Goal: Transaction & Acquisition: Purchase product/service

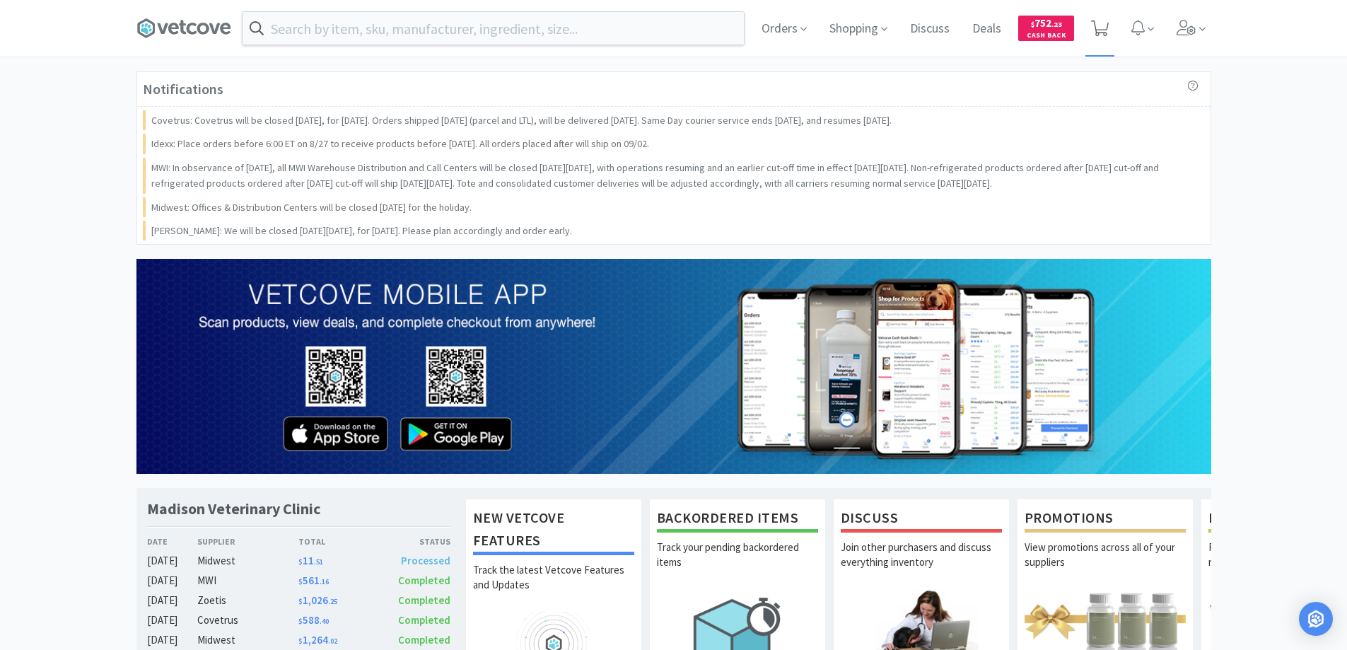
click at [1099, 30] on icon at bounding box center [1100, 29] width 18 height 16
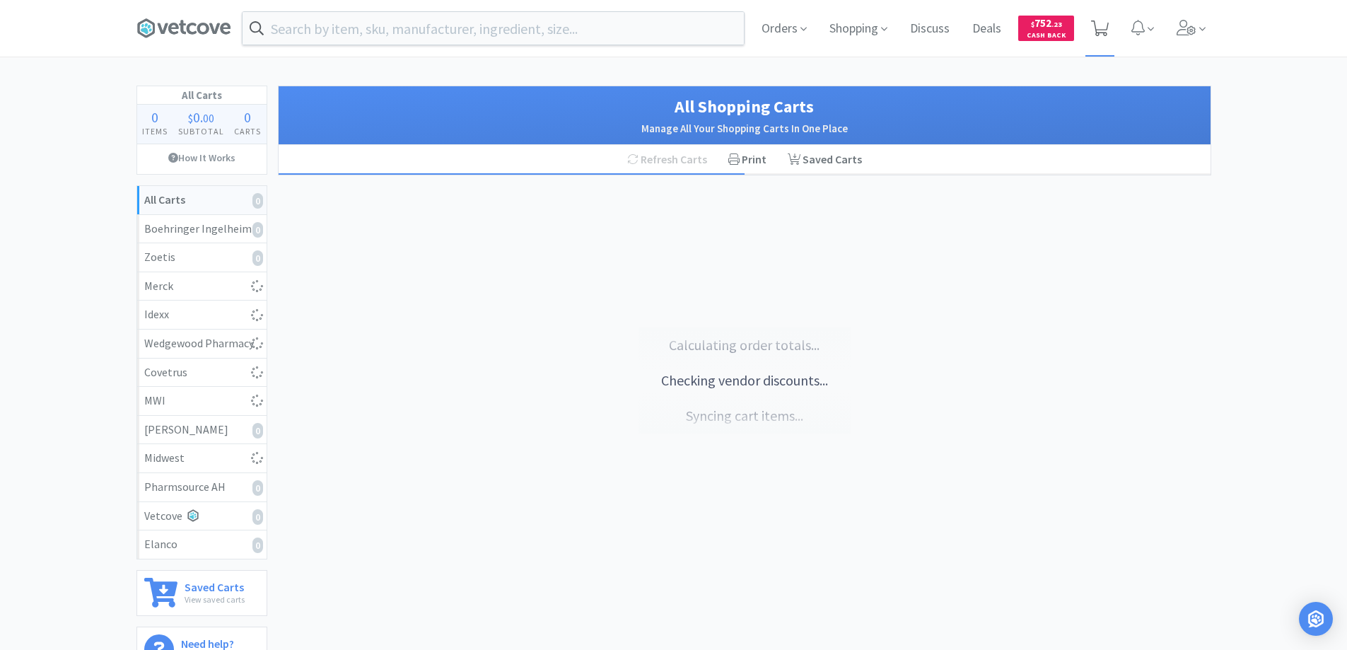
select select "2"
select select "1"
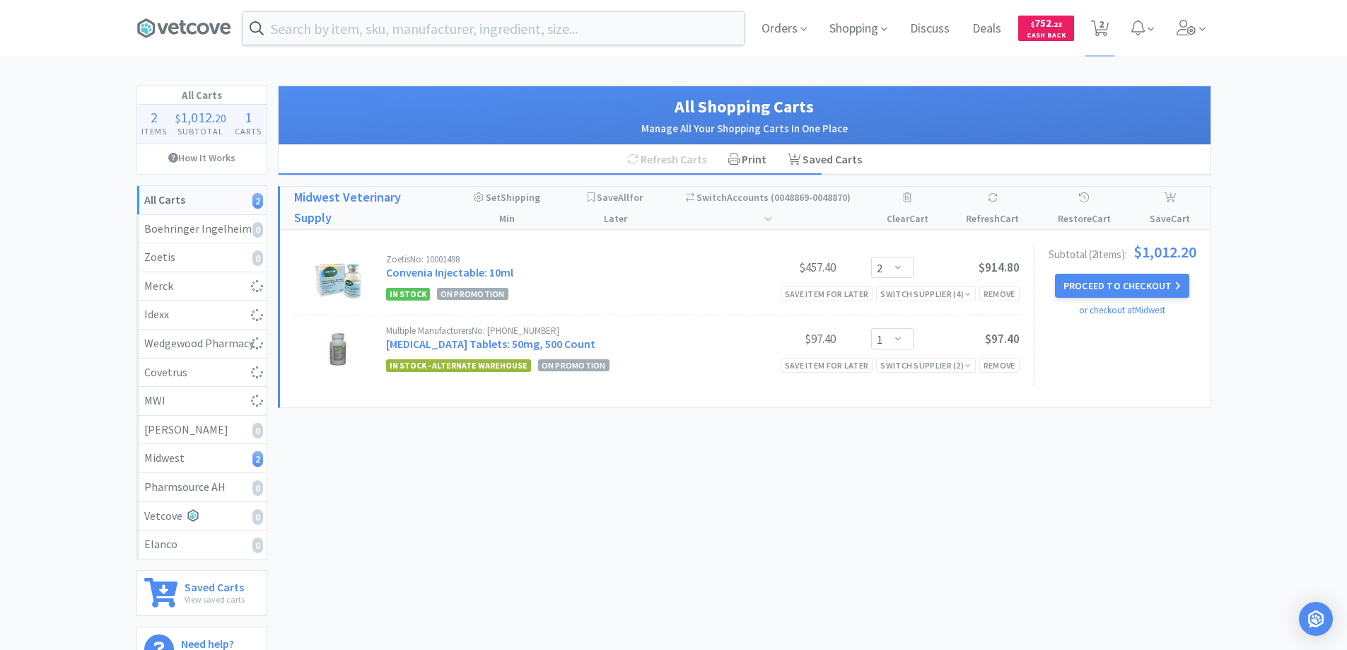
select select "1"
select select "4"
select select "1"
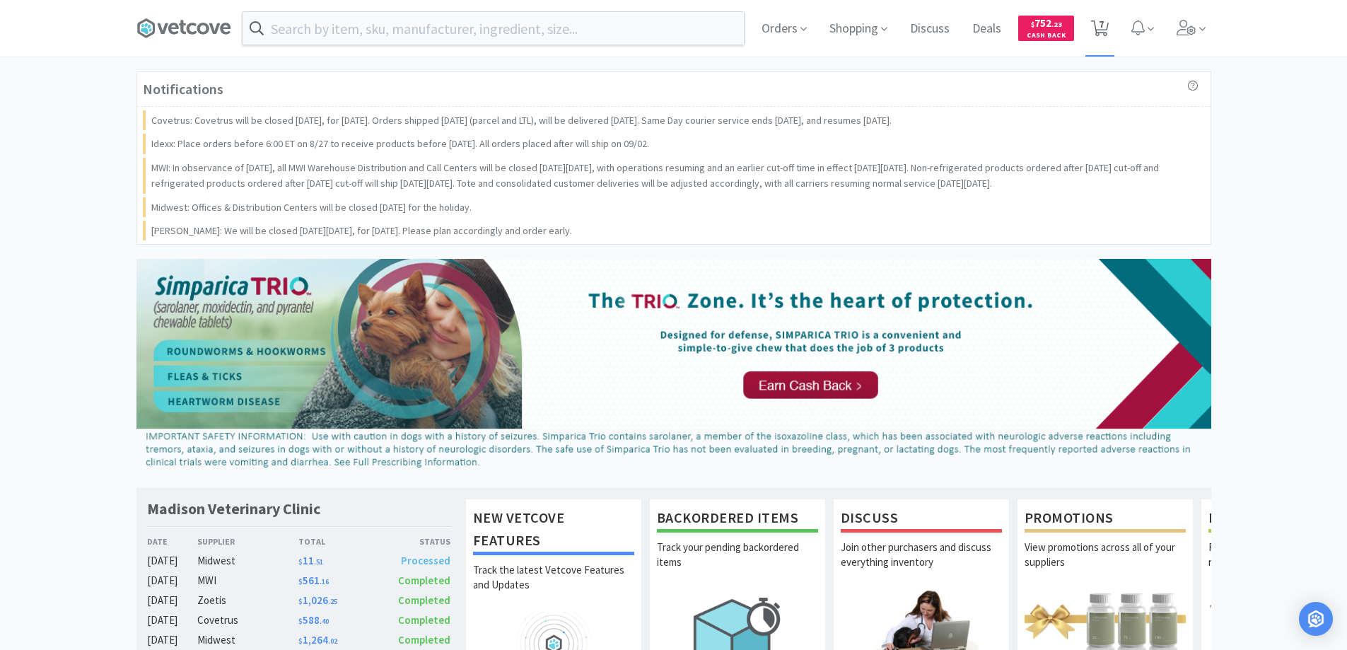
click at [1098, 21] on icon at bounding box center [1100, 29] width 18 height 16
select select "1"
select select "4"
select select "1"
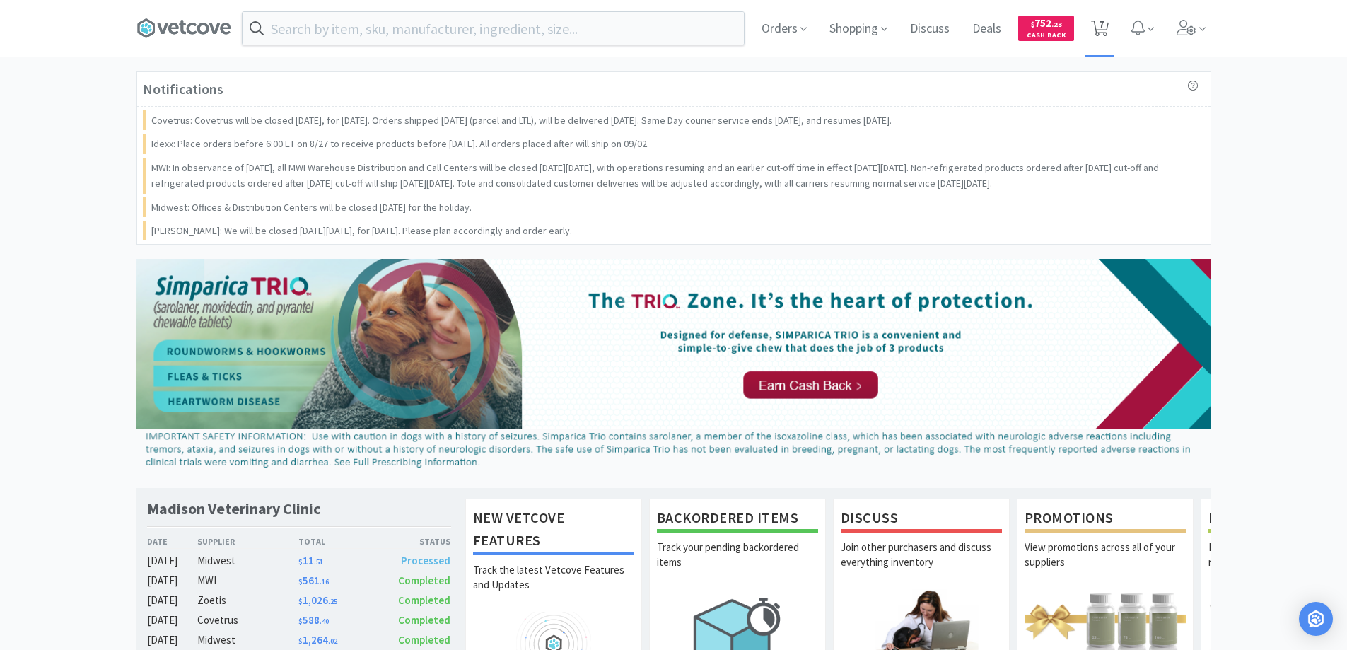
select select "1"
select select "2"
select select "1"
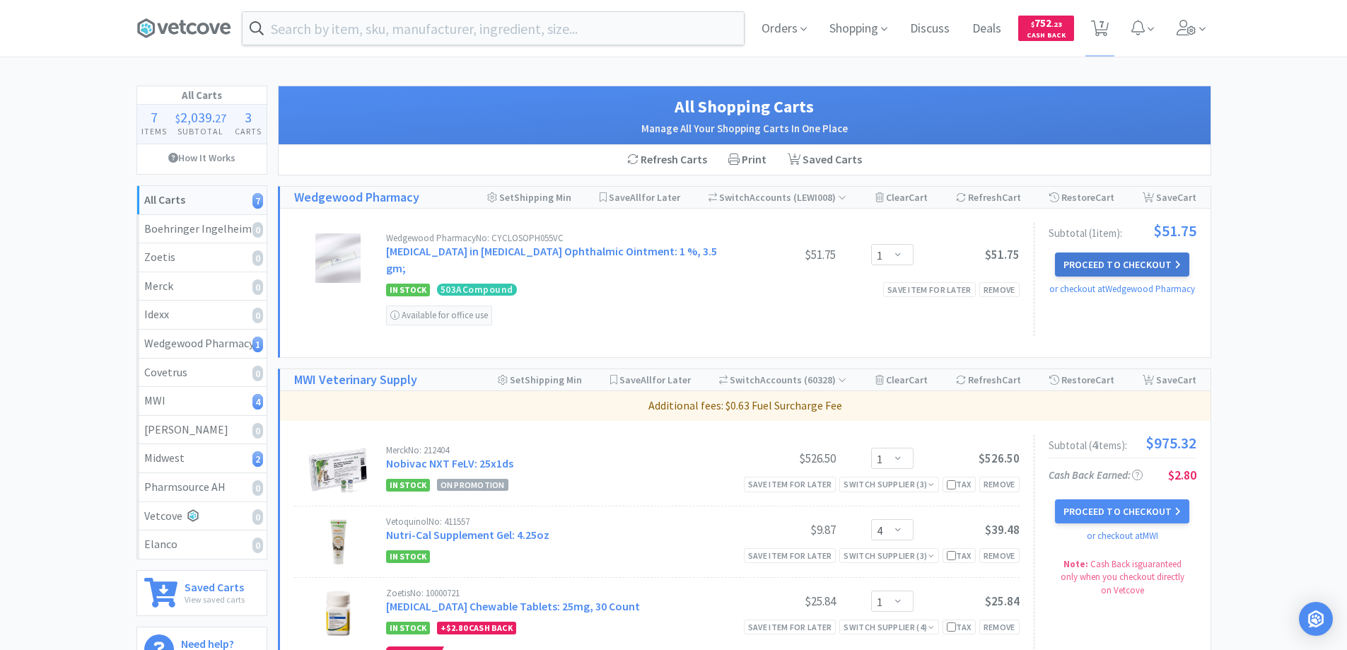
click at [1079, 262] on button "Proceed to Checkout" at bounding box center [1122, 264] width 134 height 24
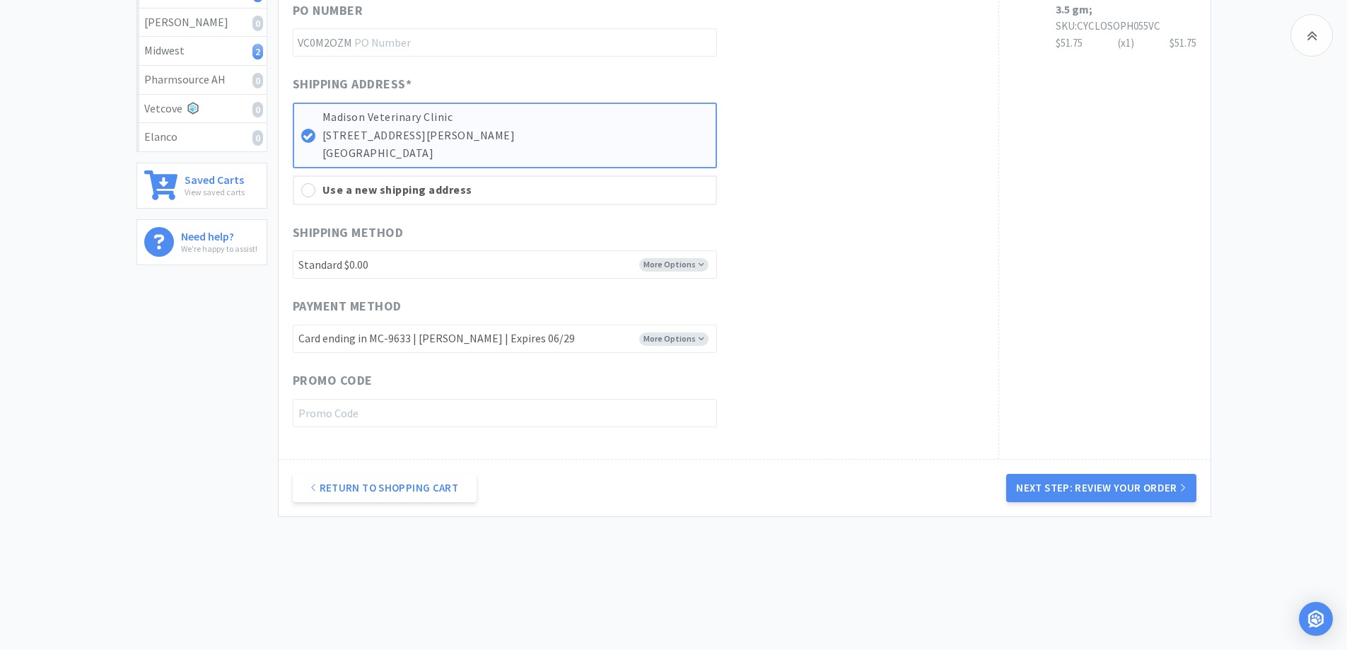
scroll to position [419, 0]
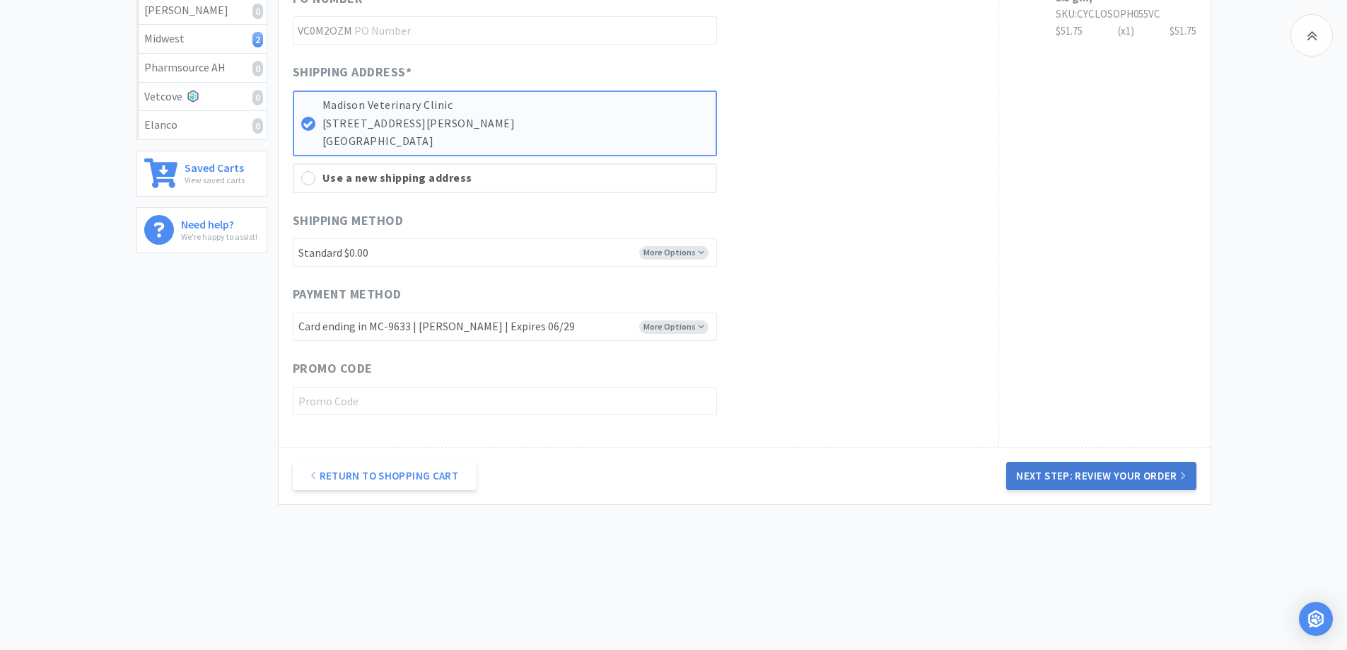
click at [1085, 477] on button "Next Step: Review Your Order" at bounding box center [1101, 476] width 190 height 28
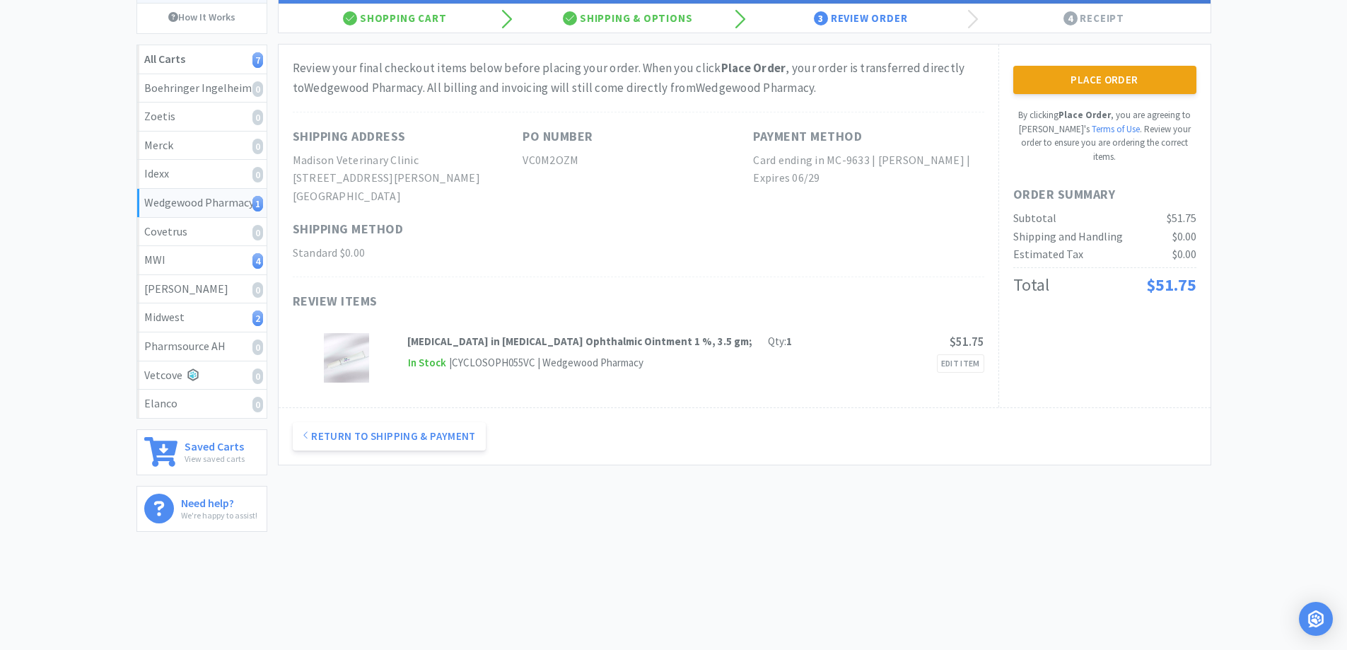
scroll to position [141, 0]
click at [1089, 75] on button "Place Order" at bounding box center [1104, 79] width 183 height 28
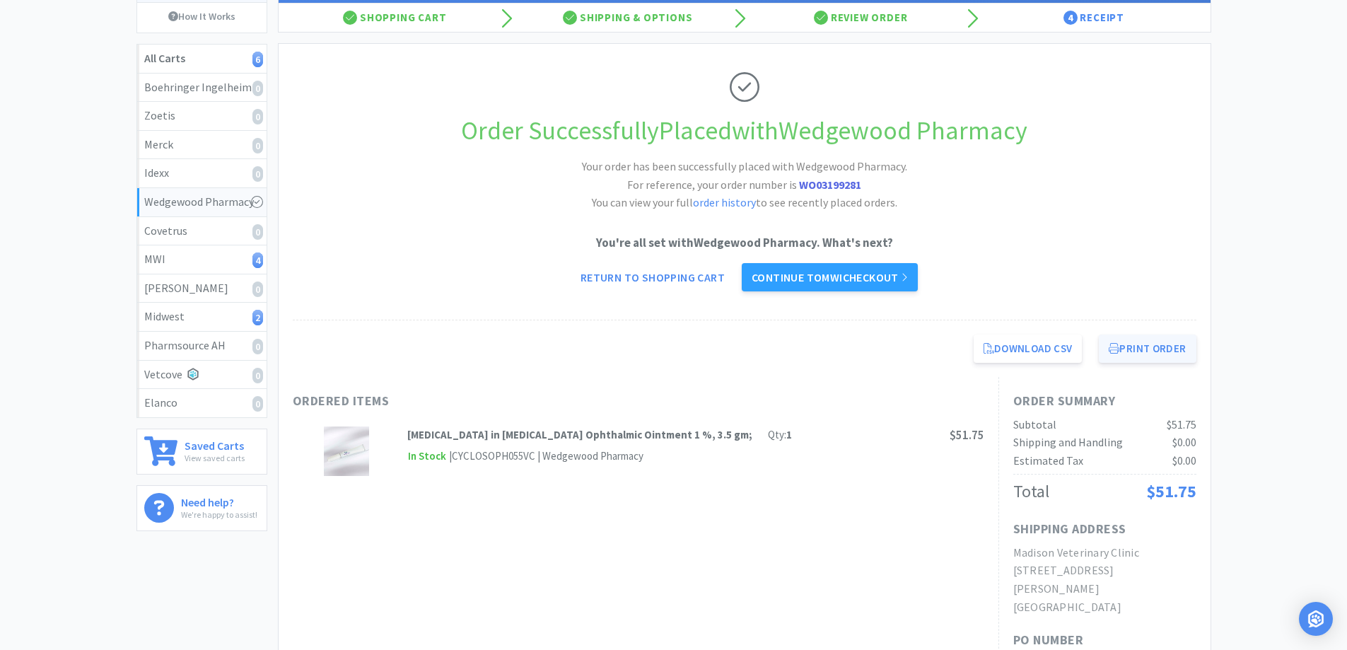
click at [1134, 351] on button "Print Order" at bounding box center [1147, 349] width 97 height 28
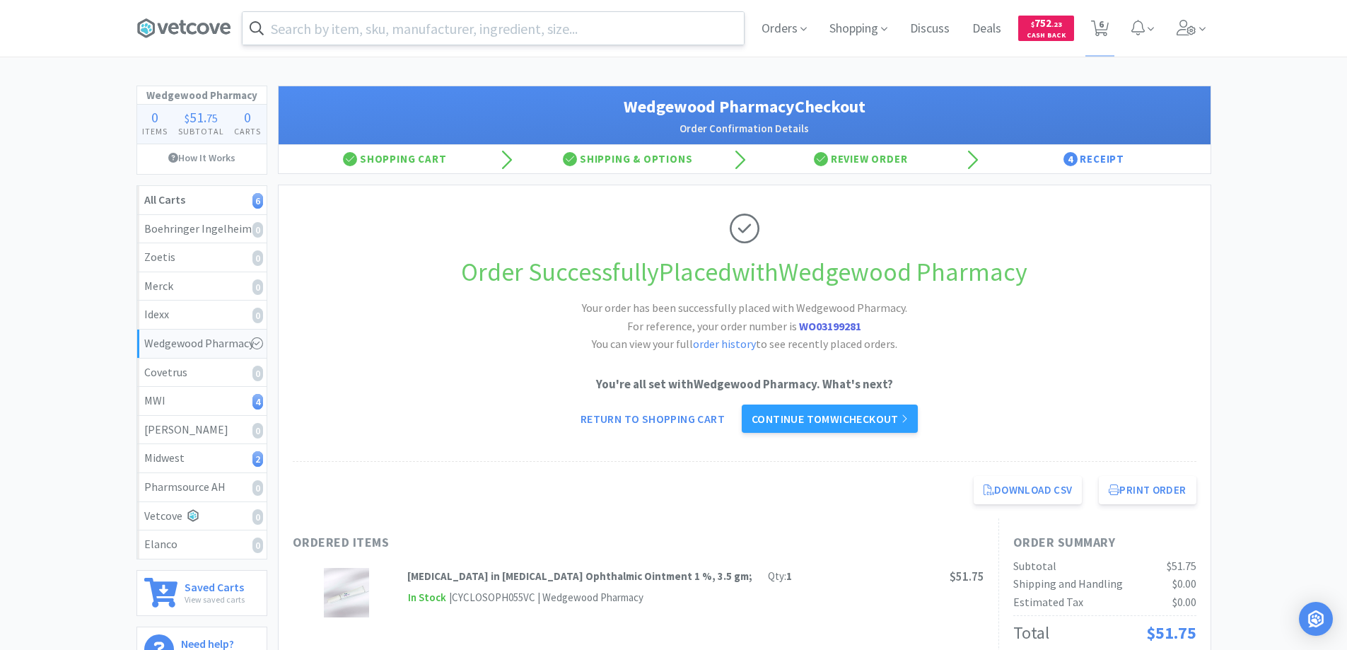
click at [313, 32] on input "text" at bounding box center [493, 28] width 501 height 33
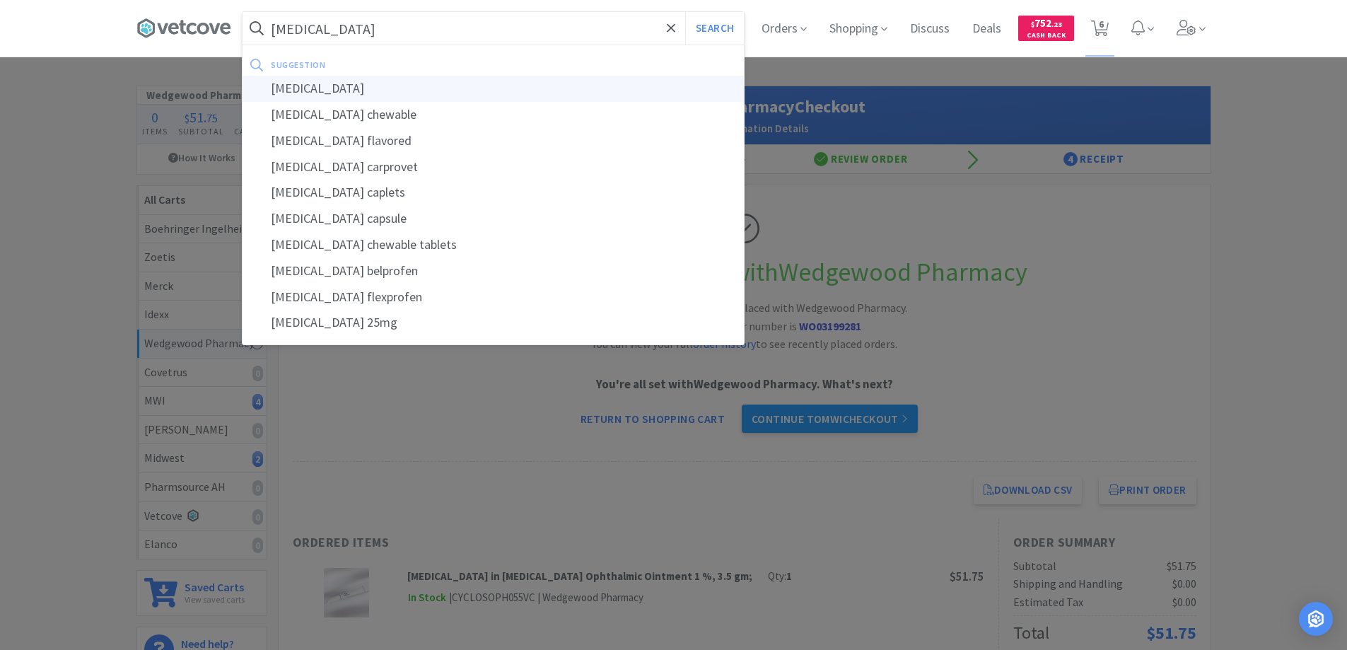
type input "[MEDICAL_DATA]"
click at [290, 89] on div "[MEDICAL_DATA]" at bounding box center [493, 89] width 501 height 26
select select "1"
select select "4"
select select "1"
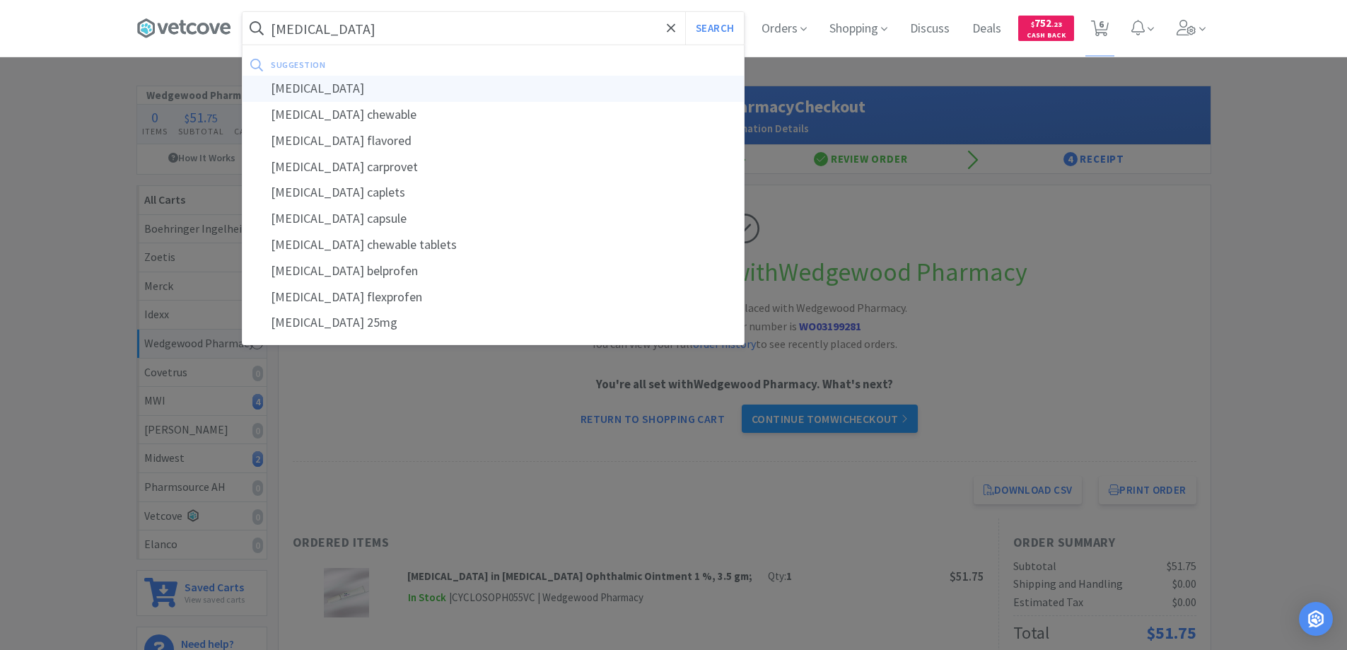
select select "1"
select select "2"
select select "1"
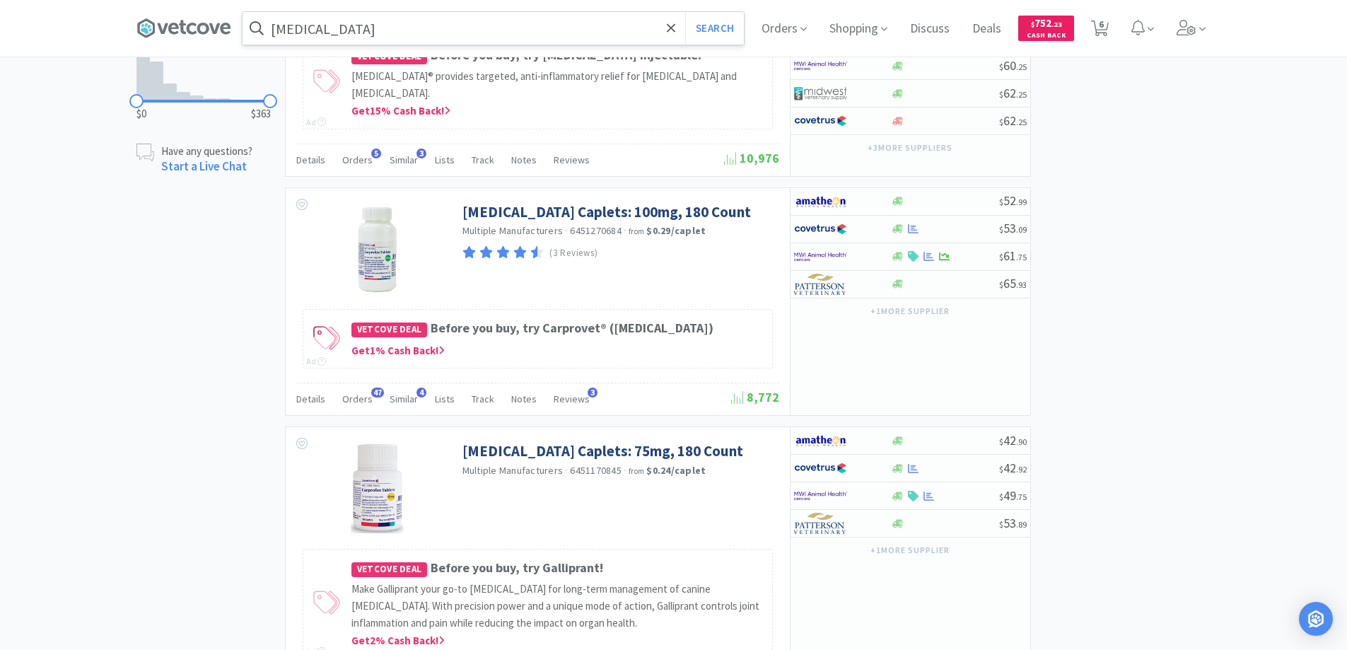
scroll to position [1273, 0]
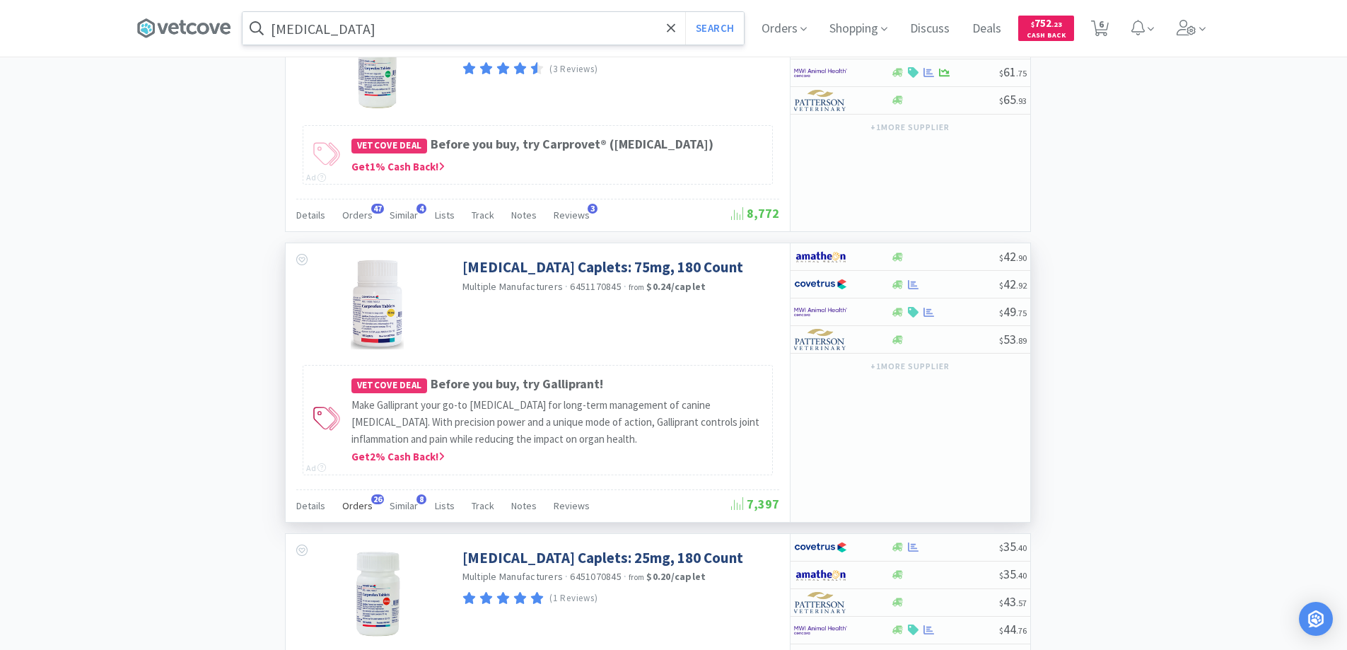
click at [372, 499] on span "26" at bounding box center [377, 499] width 13 height 10
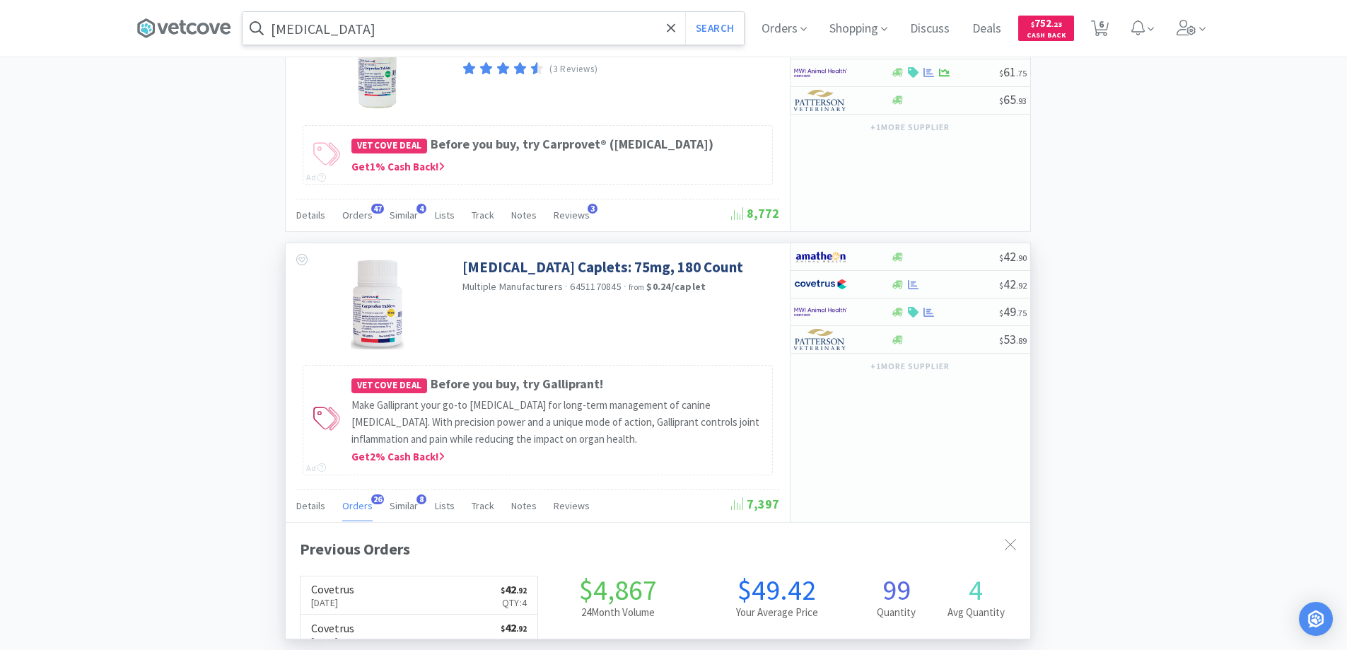
scroll to position [379, 745]
click at [372, 499] on span "26" at bounding box center [377, 499] width 13 height 10
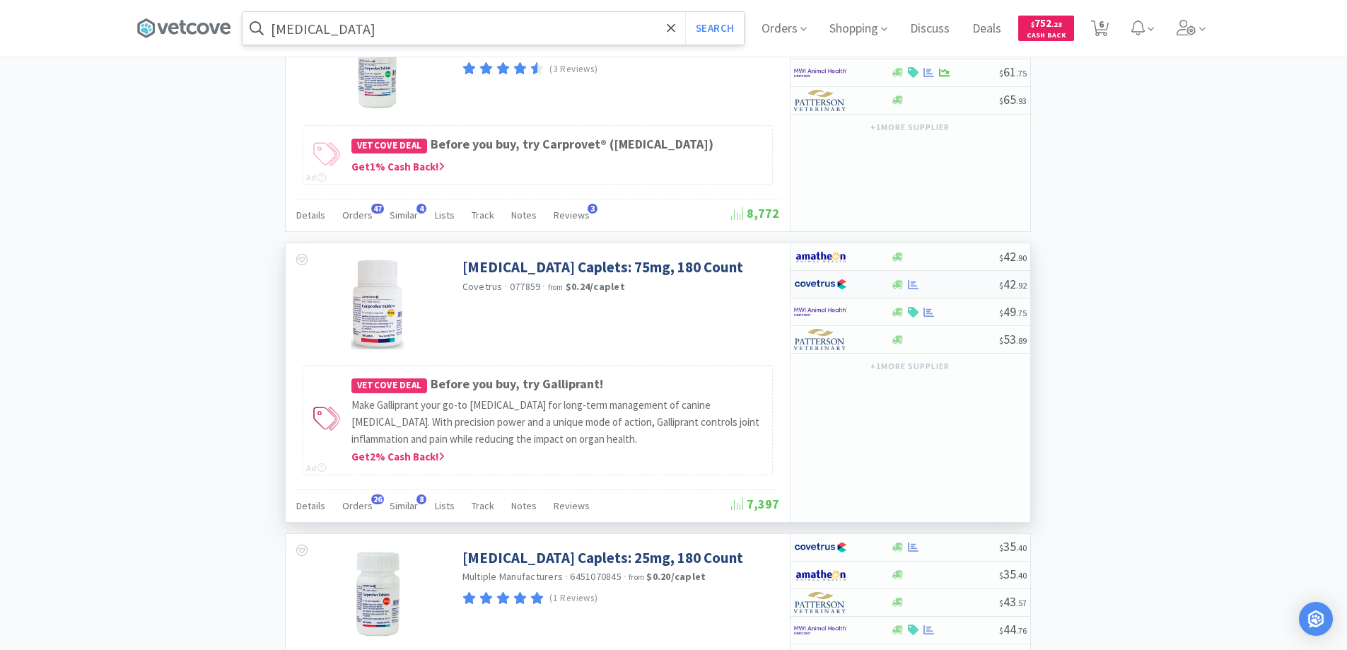
click at [857, 280] on div at bounding box center [833, 284] width 78 height 24
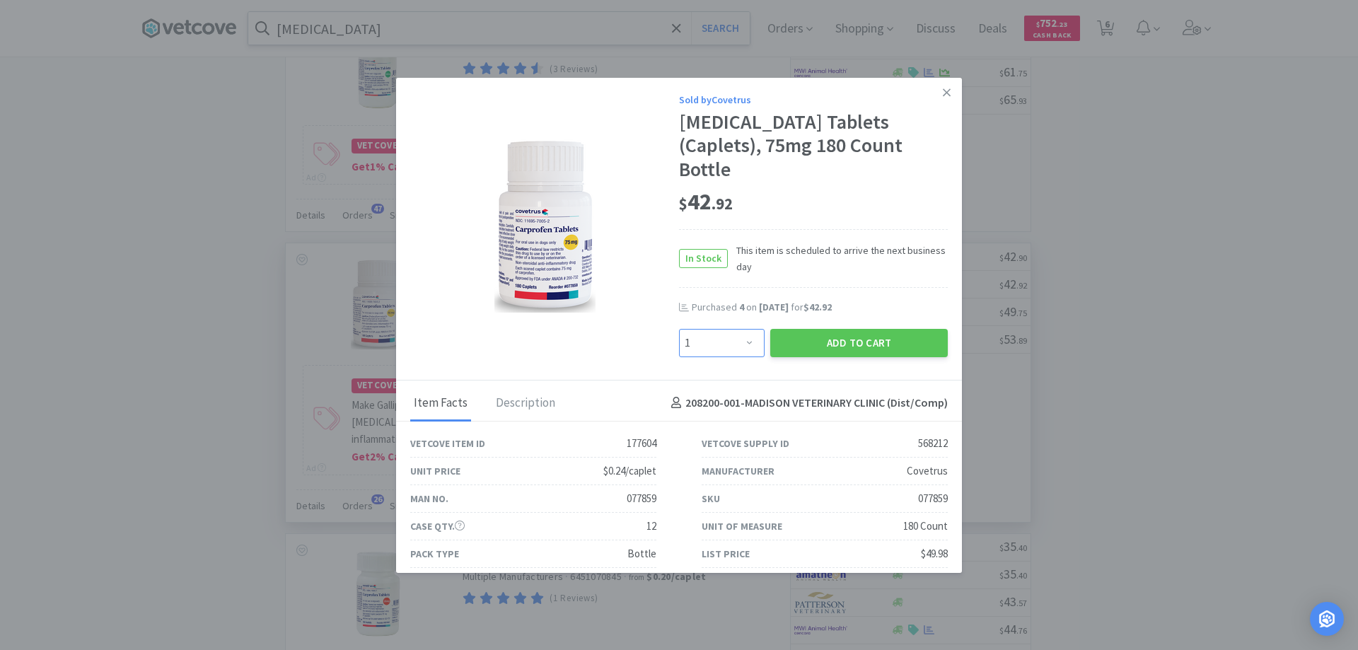
click at [743, 329] on select "Enter Quantity 1 2 3 4 5 6 7 8 9 10 11 12 13 14 15 16 17 18 19 20 Enter Quantity" at bounding box center [722, 343] width 86 height 28
select select "4"
click at [679, 329] on select "Enter Quantity 1 2 3 4 5 6 7 8 9 10 11 12 13 14 15 16 17 18 19 20 Enter Quantity" at bounding box center [722, 343] width 86 height 28
click at [835, 329] on button "Add to Cart" at bounding box center [859, 343] width 178 height 28
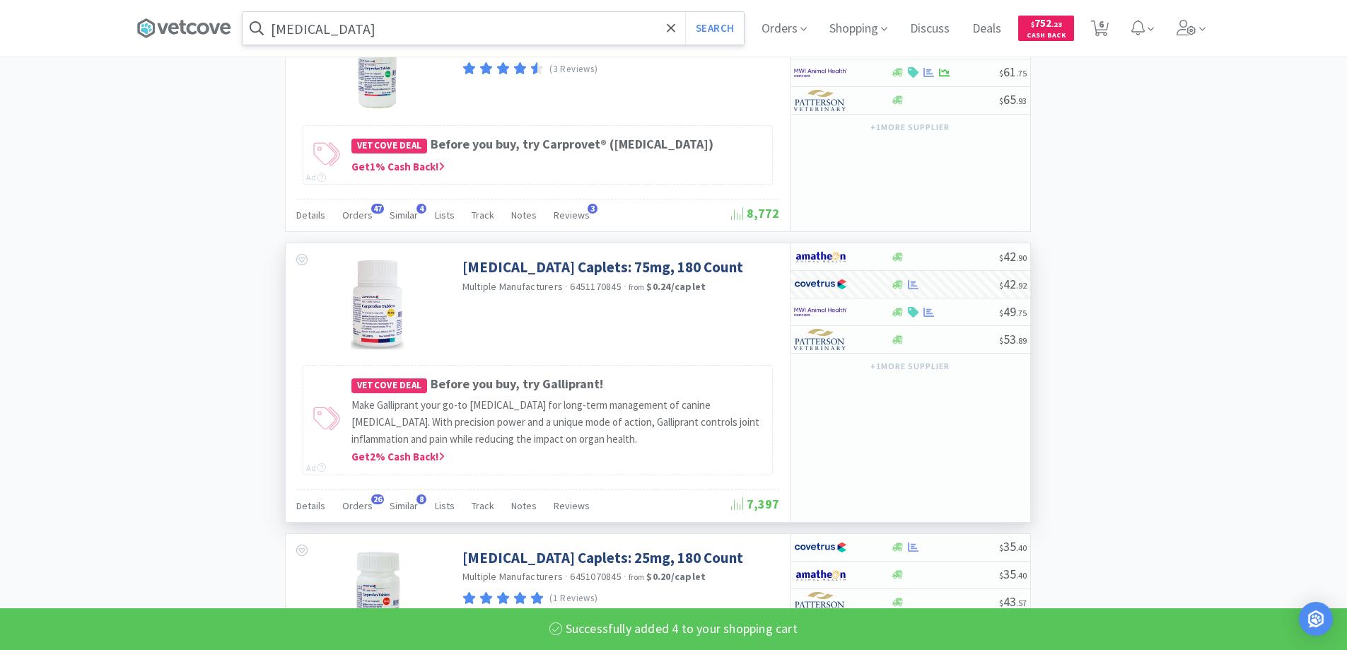
select select "4"
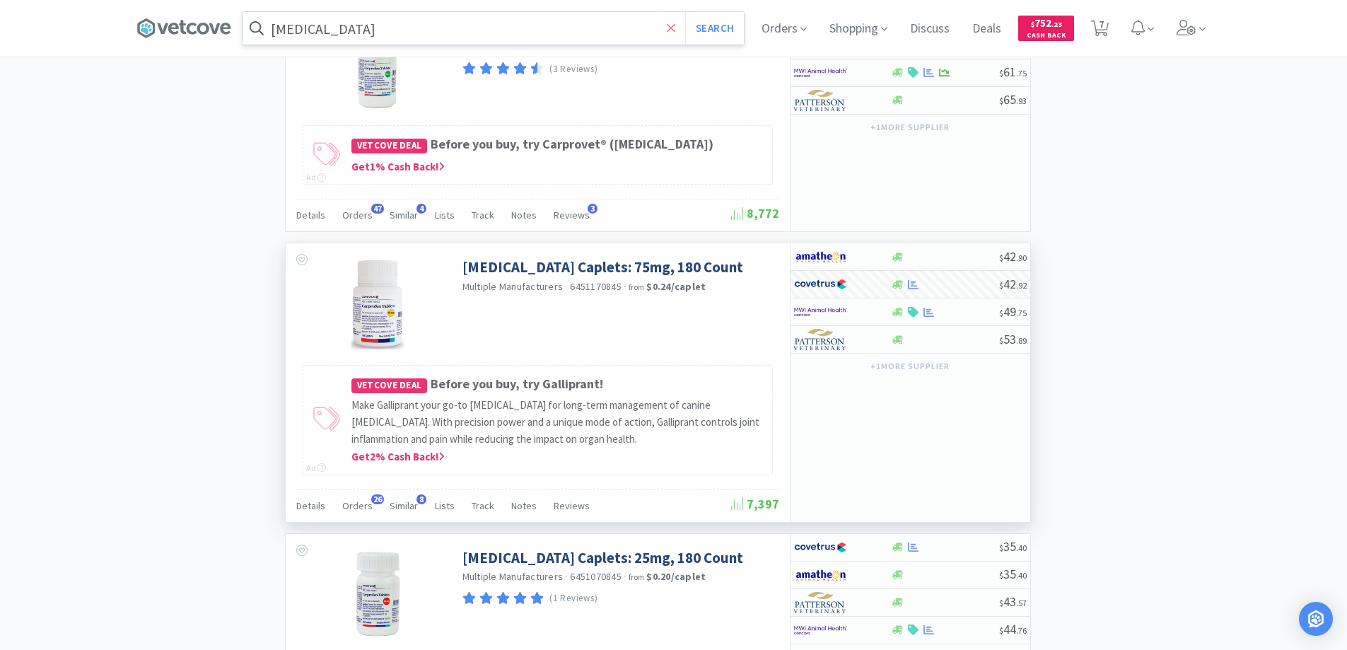
click at [674, 26] on icon at bounding box center [671, 27] width 8 height 8
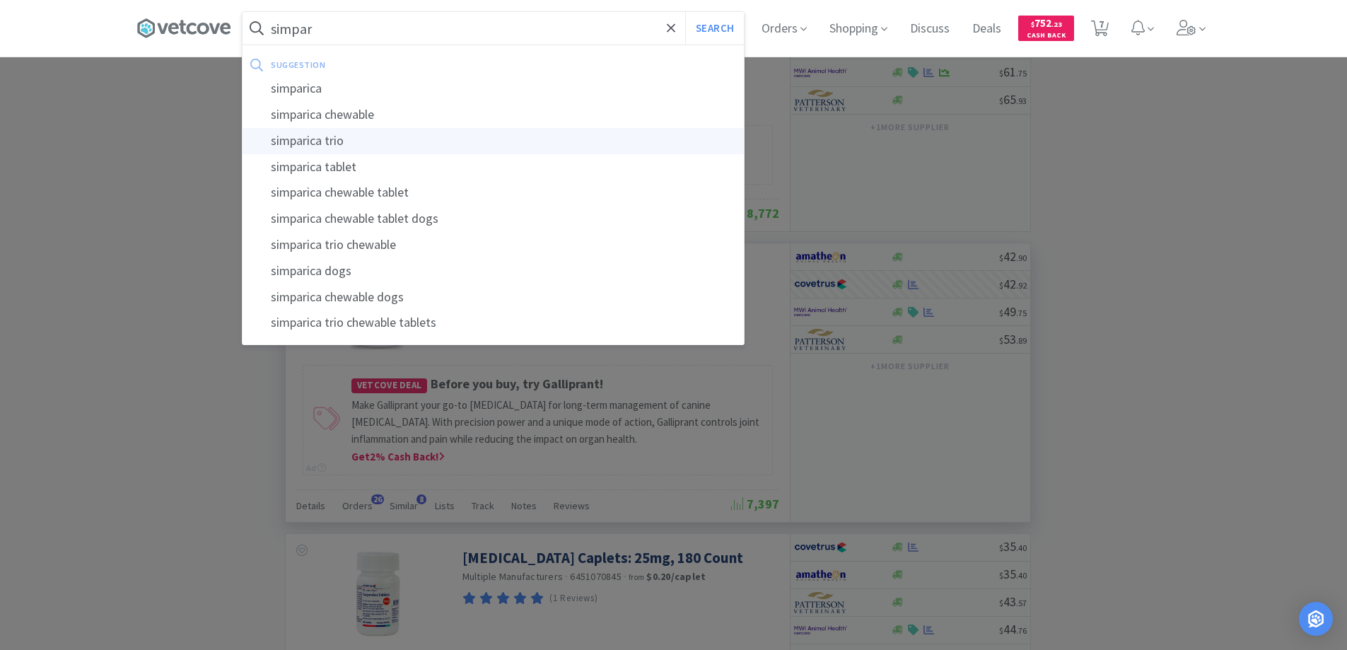
click at [307, 141] on div "simparica trio" at bounding box center [493, 141] width 501 height 26
type input "simparica trio"
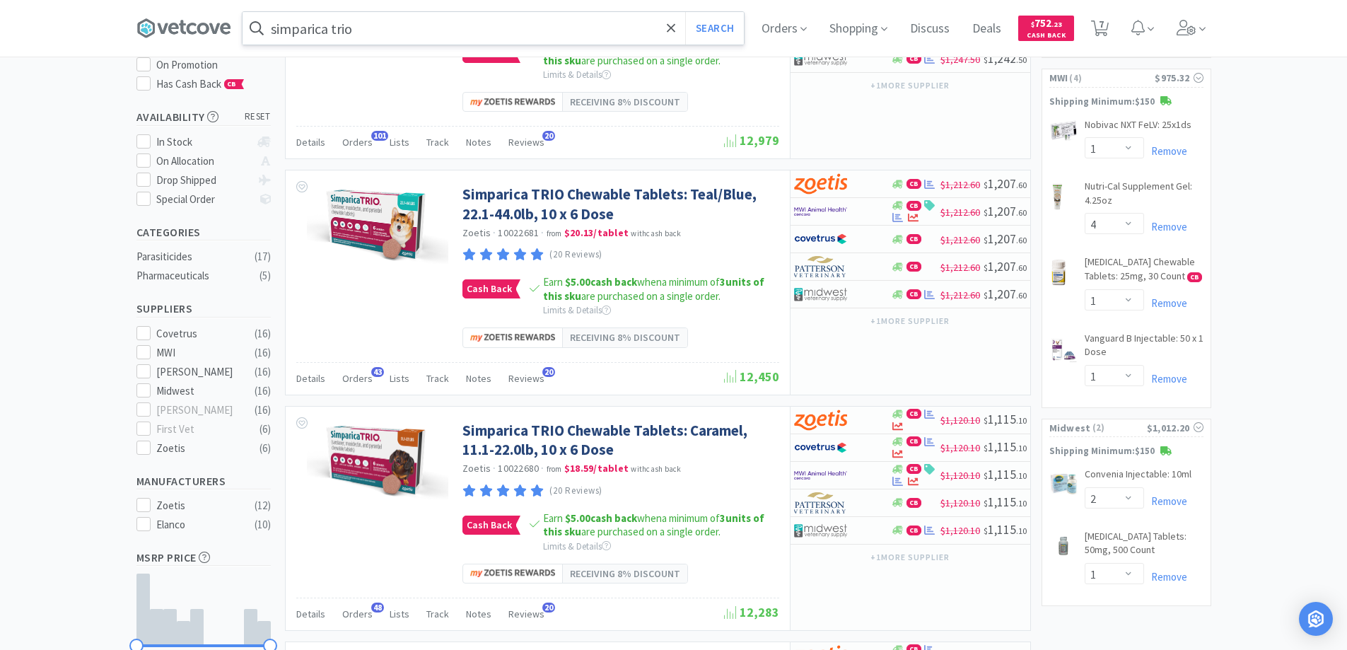
scroll to position [212, 0]
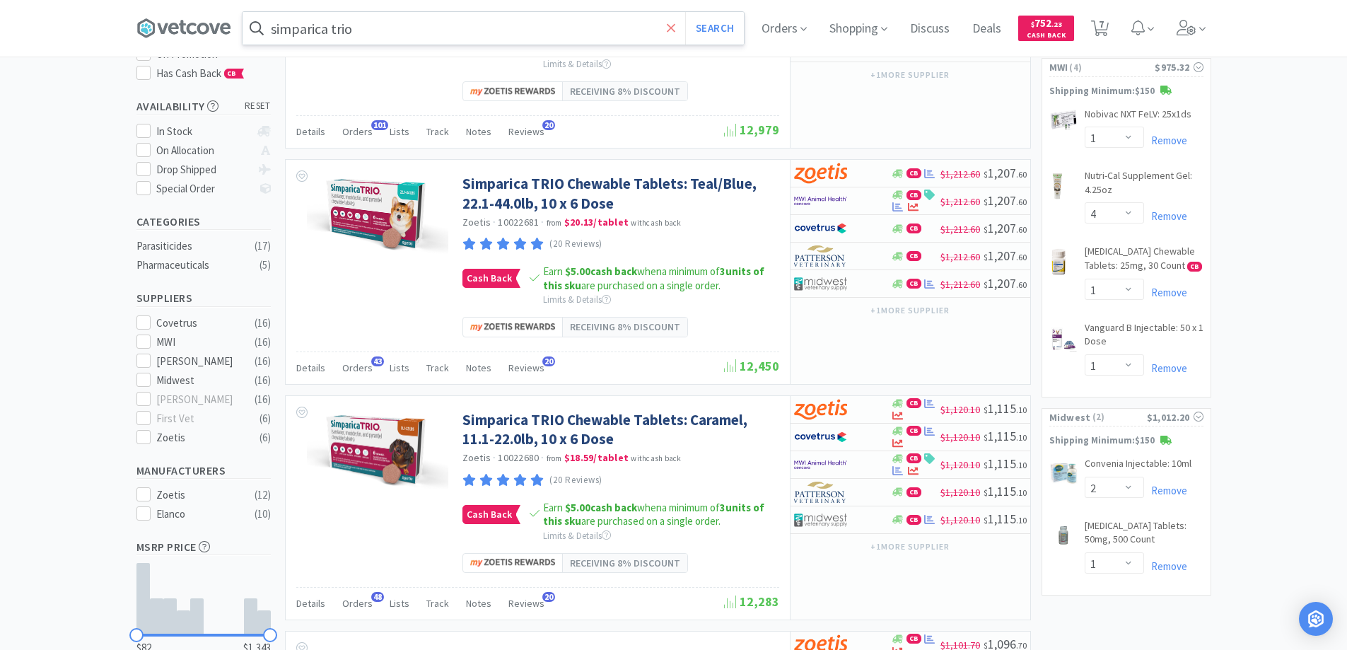
click at [675, 27] on icon at bounding box center [671, 27] width 8 height 8
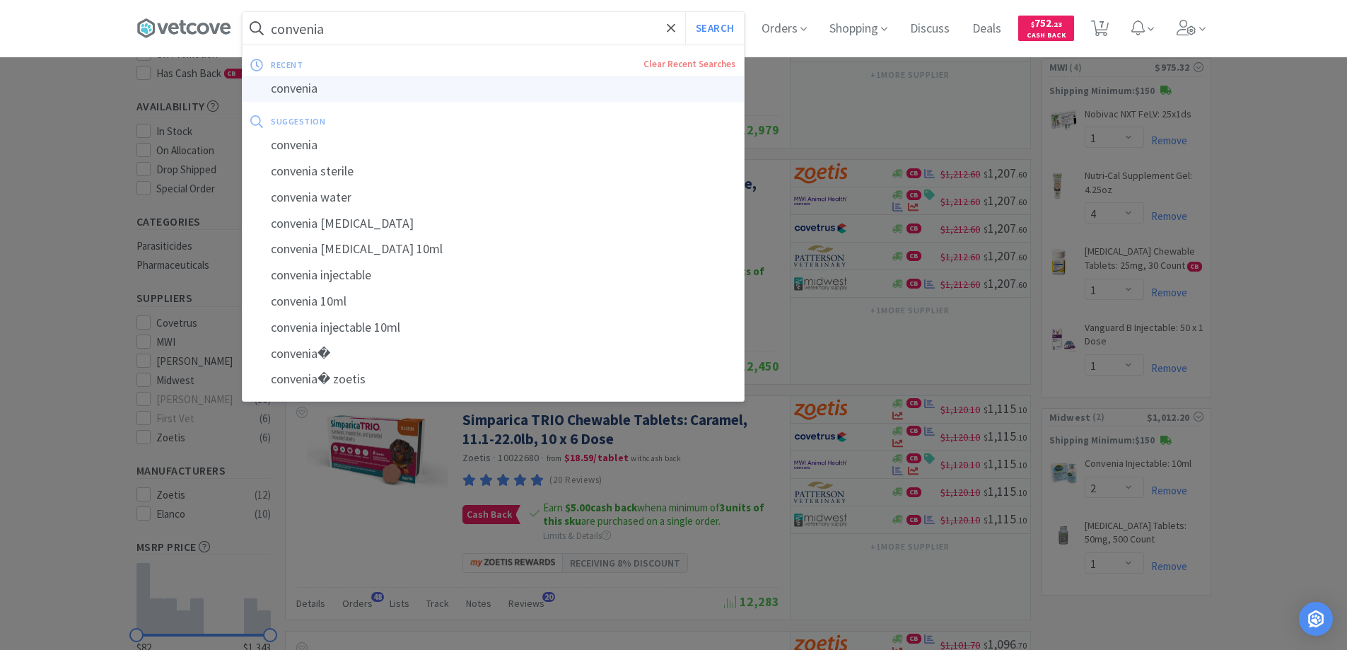
type input "convenia"
click at [304, 88] on div "convenia" at bounding box center [493, 89] width 501 height 26
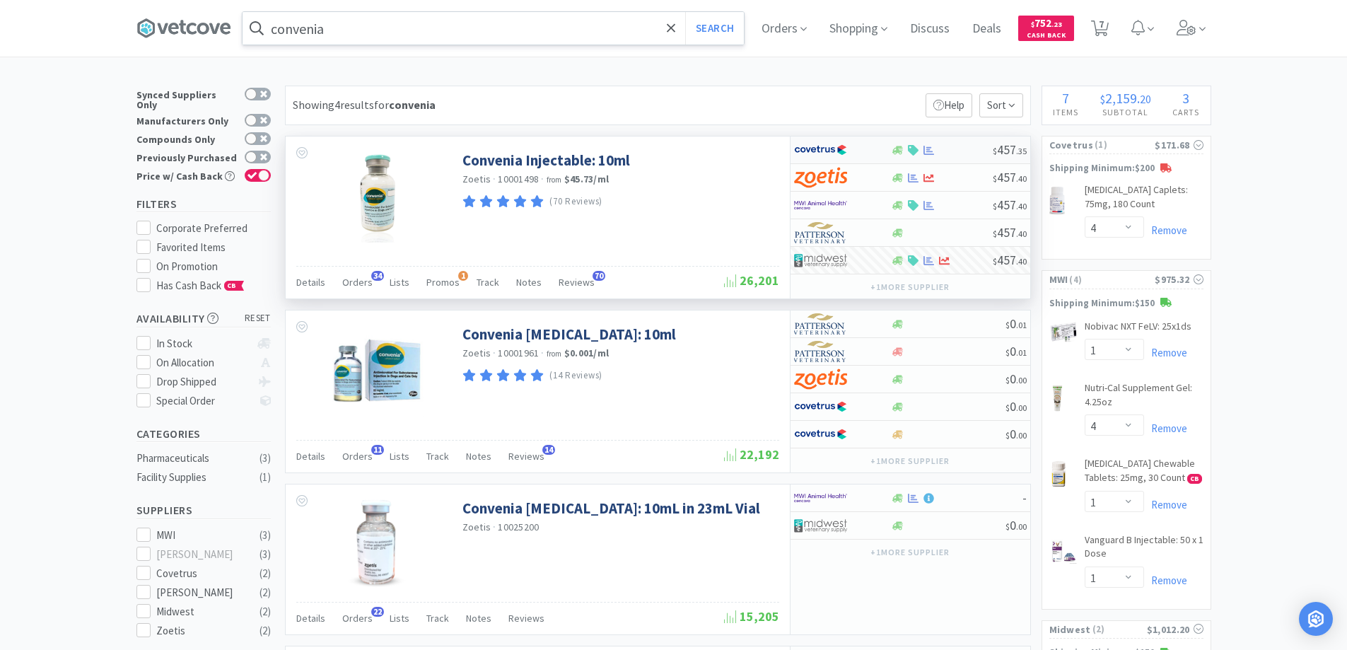
click at [870, 151] on div at bounding box center [833, 150] width 78 height 24
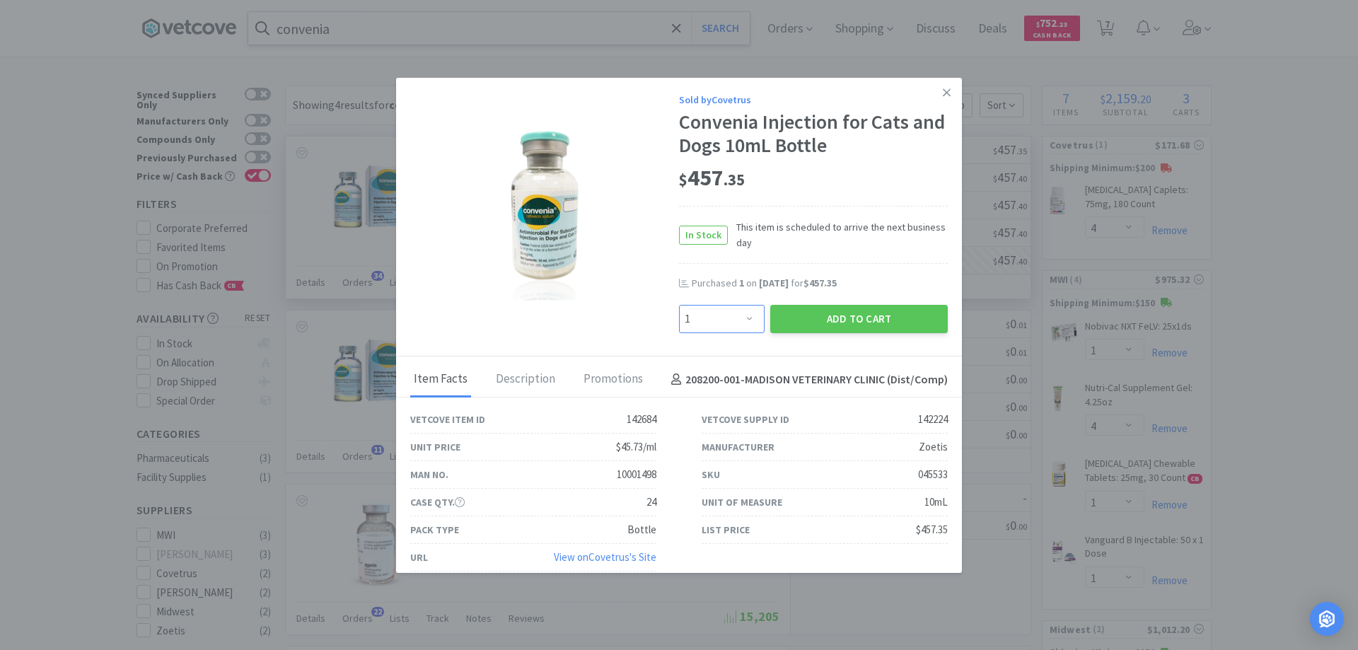
drag, startPoint x: 742, startPoint y: 318, endPoint x: 740, endPoint y: 310, distance: 7.9
click at [742, 318] on select "Enter Quantity 1 2 3 4 5 6 7 8 9 10 11 12 13 14 15 16 17 18 19 20 Enter Quantity" at bounding box center [722, 319] width 86 height 28
select select "2"
click at [679, 305] on select "Enter Quantity 1 2 3 4 5 6 7 8 9 10 11 12 13 14 15 16 17 18 19 20 Enter Quantity" at bounding box center [722, 319] width 86 height 28
click at [824, 316] on button "Add to Cart" at bounding box center [859, 319] width 178 height 28
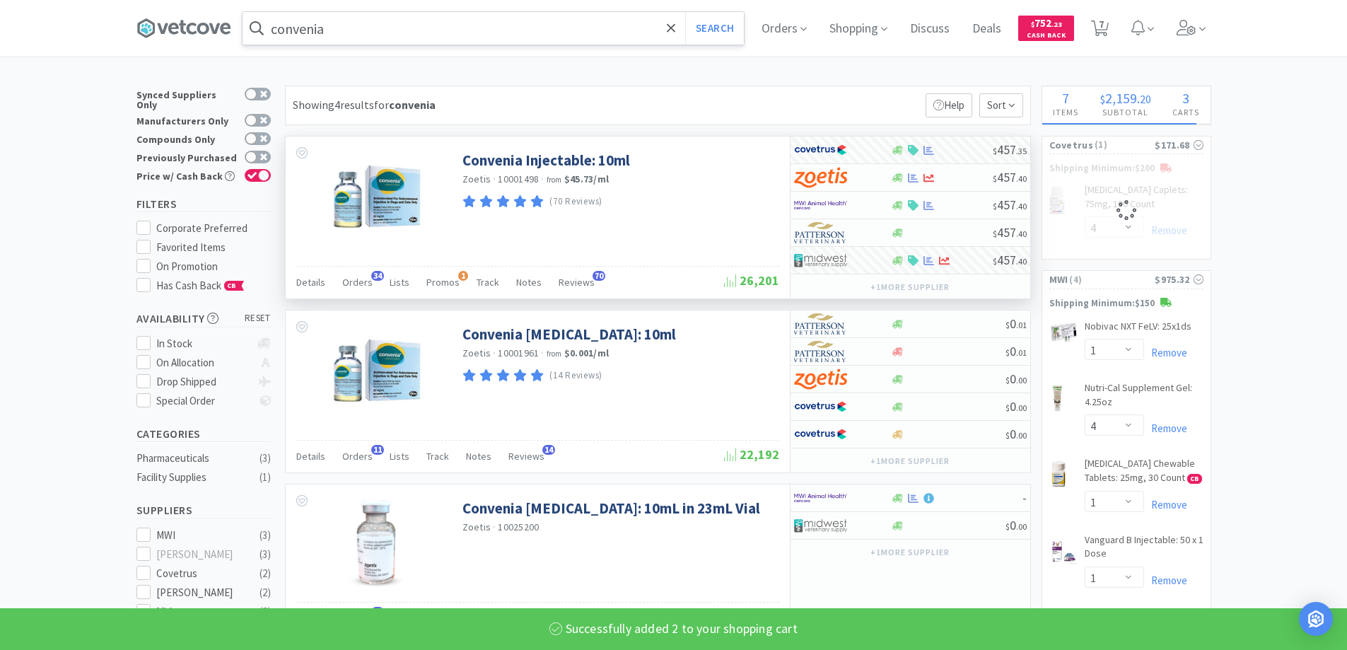
select select "2"
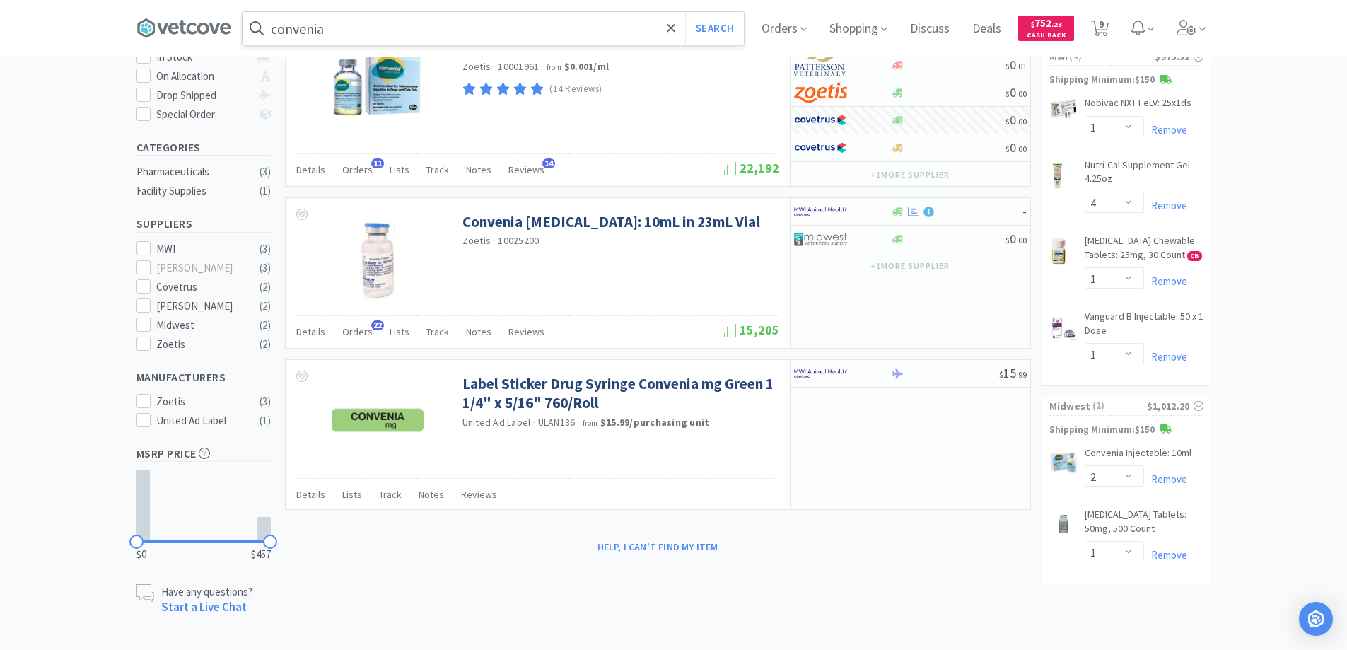
scroll to position [287, 0]
click at [1162, 477] on link "Remove" at bounding box center [1165, 478] width 43 height 13
select select "1"
click at [674, 27] on icon at bounding box center [671, 27] width 8 height 8
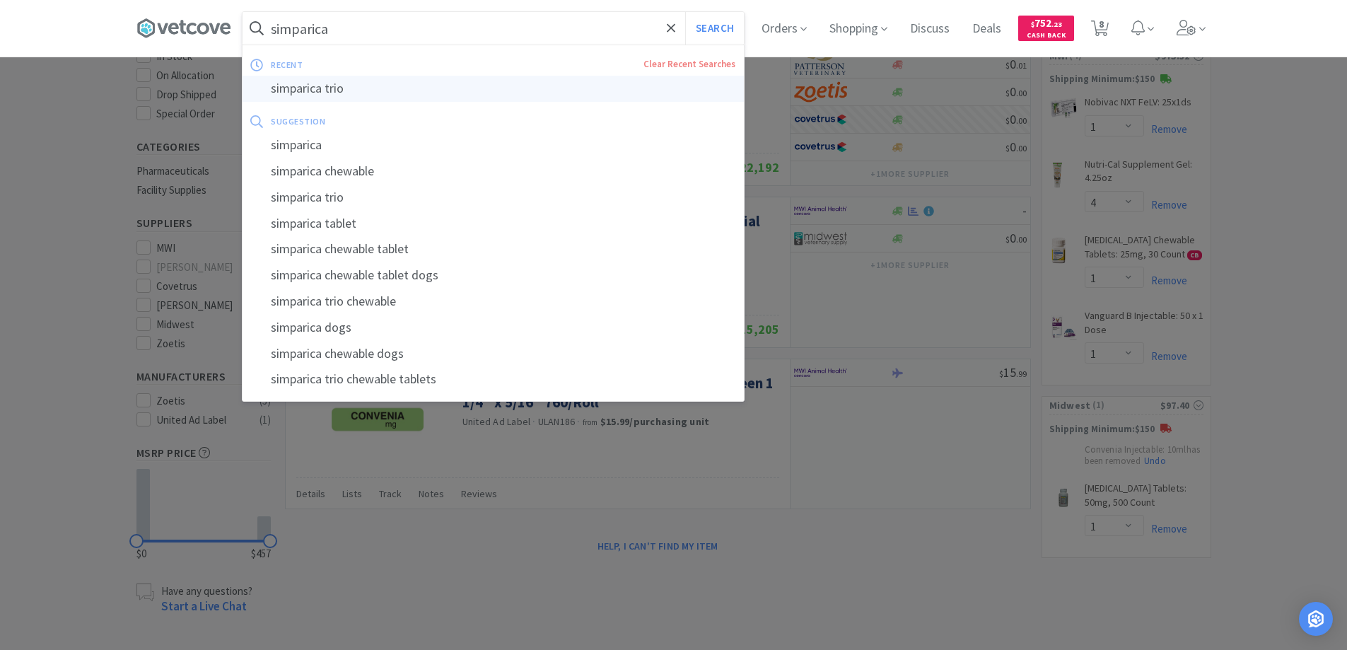
click at [308, 88] on div "simparica trio" at bounding box center [493, 89] width 501 height 26
type input "simparica trio"
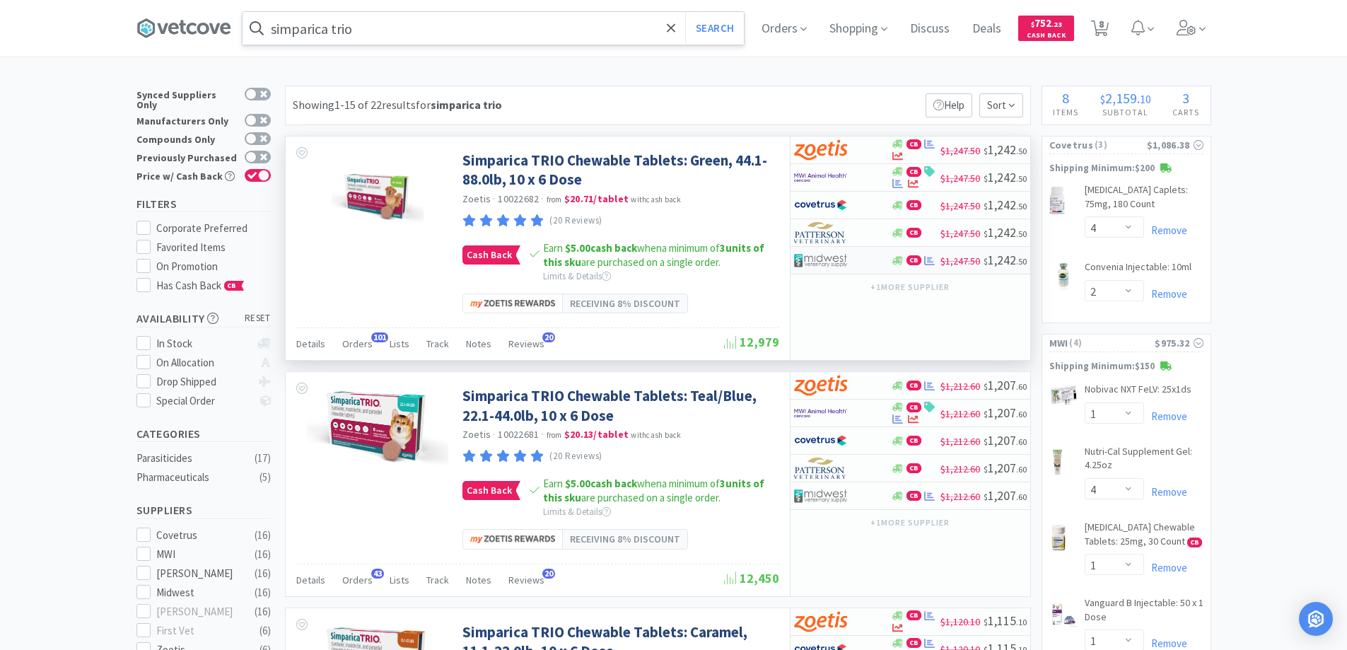
click at [866, 260] on div at bounding box center [833, 260] width 78 height 24
select select "1"
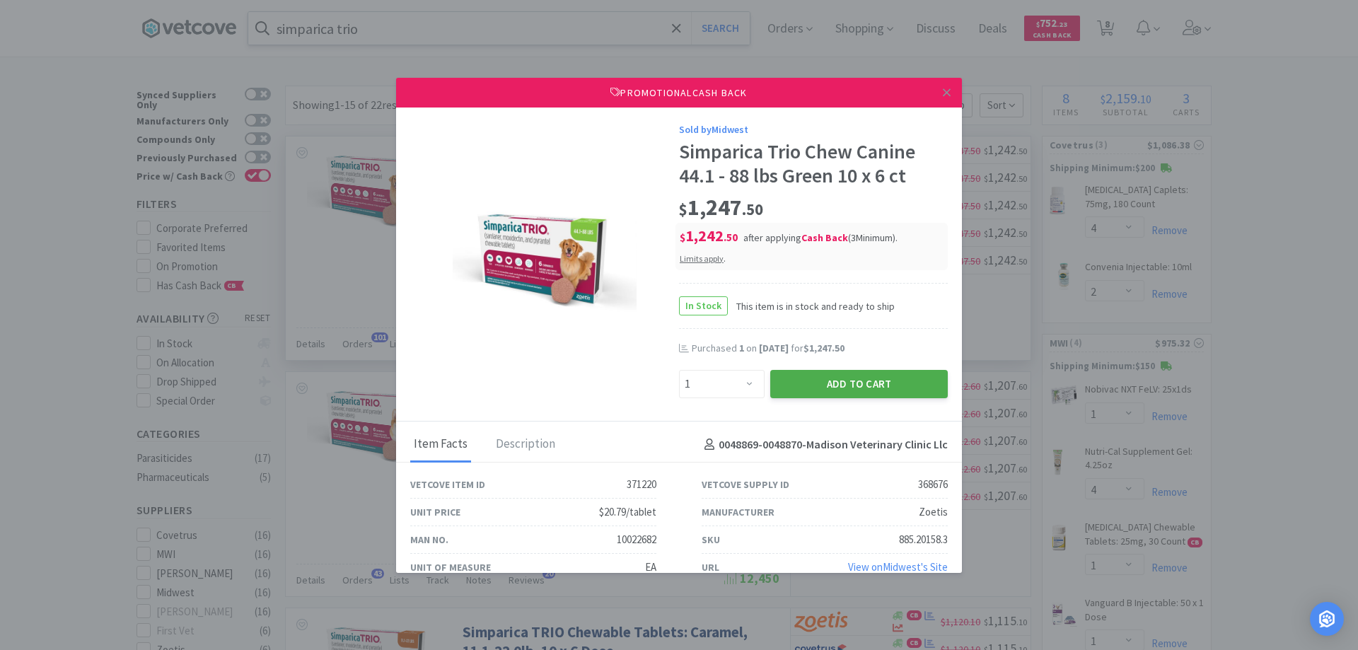
click at [846, 382] on button "Add to Cart" at bounding box center [859, 384] width 178 height 28
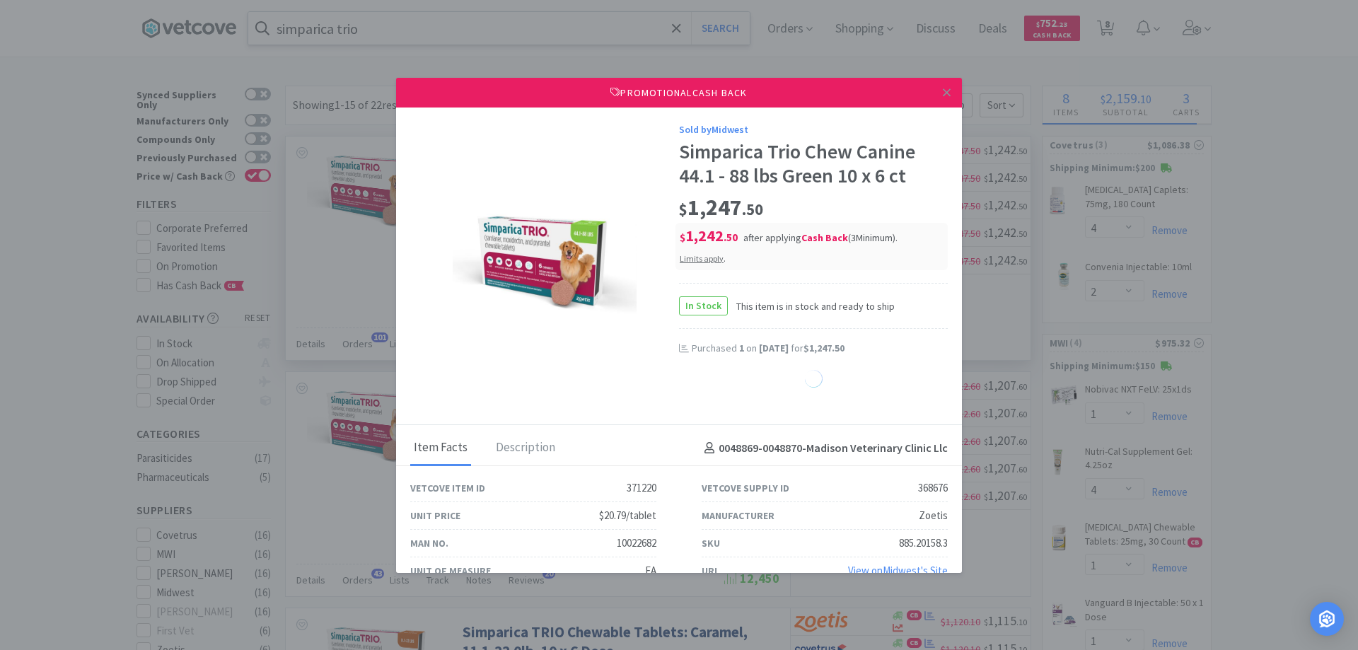
select select "1"
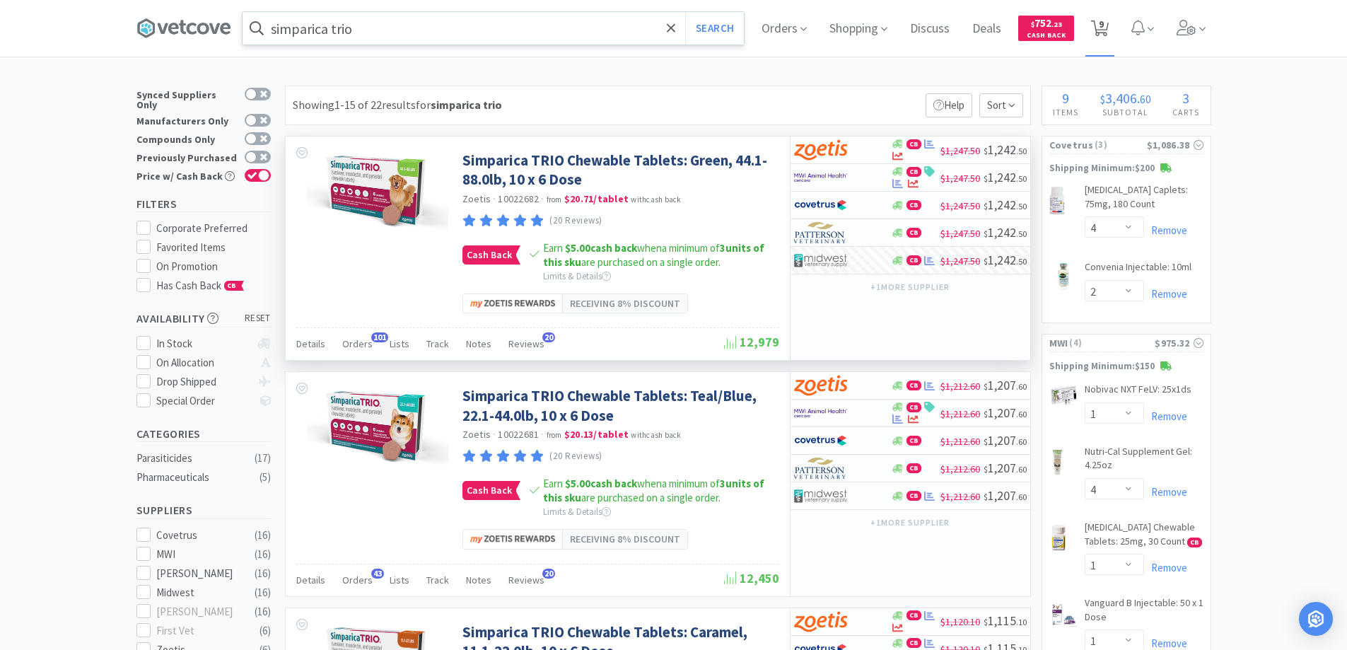
click at [1104, 26] on span "9" at bounding box center [1101, 24] width 5 height 57
select select "4"
select select "2"
select select "1"
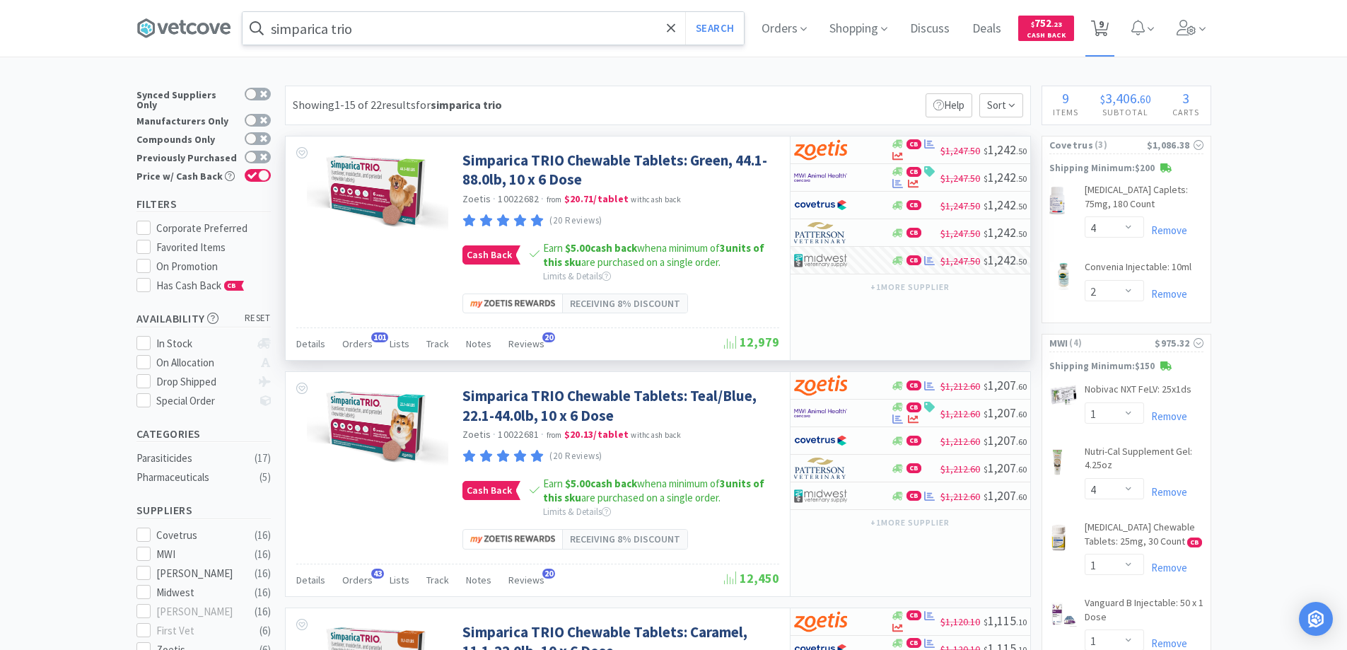
select select "4"
select select "1"
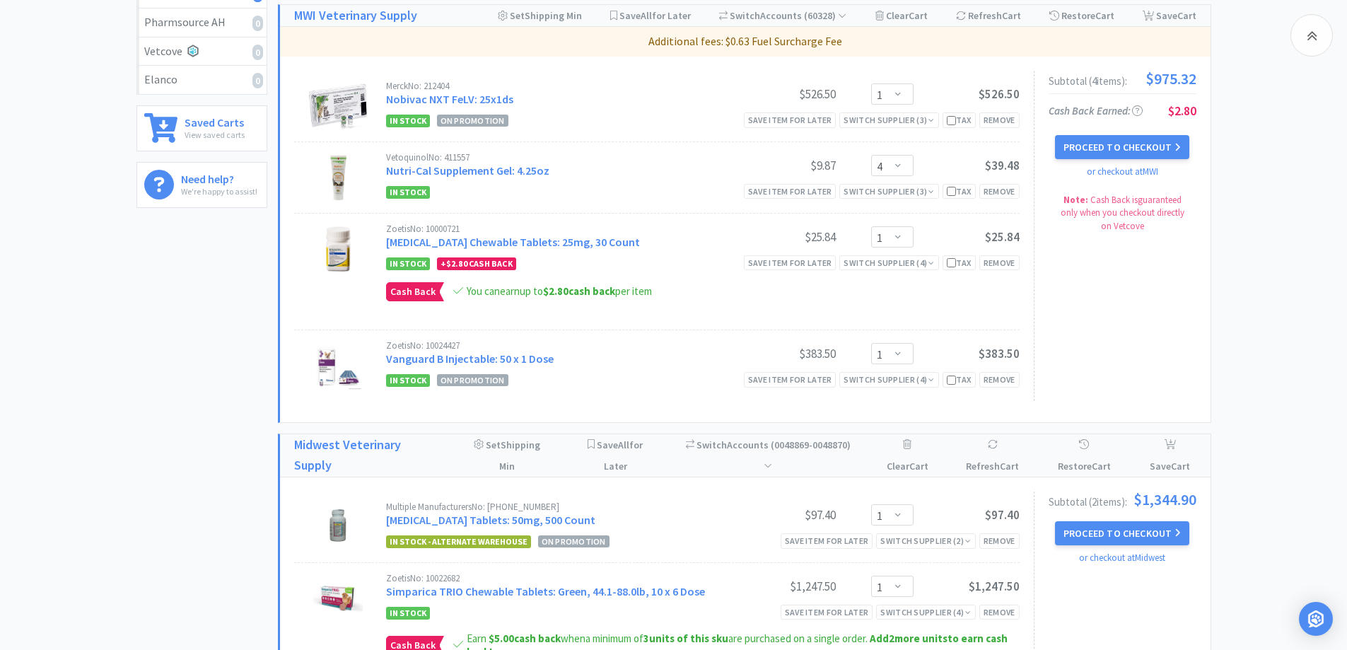
scroll to position [636, 0]
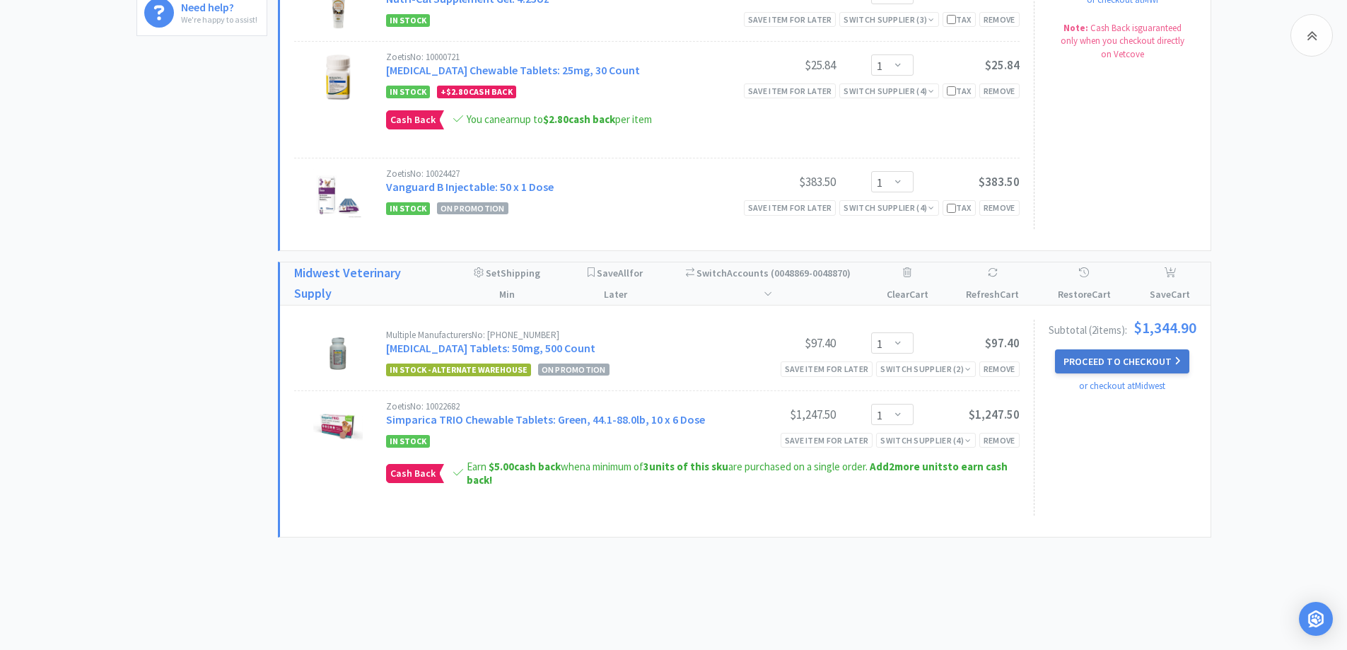
click at [1093, 360] on button "Proceed to Checkout" at bounding box center [1122, 361] width 134 height 24
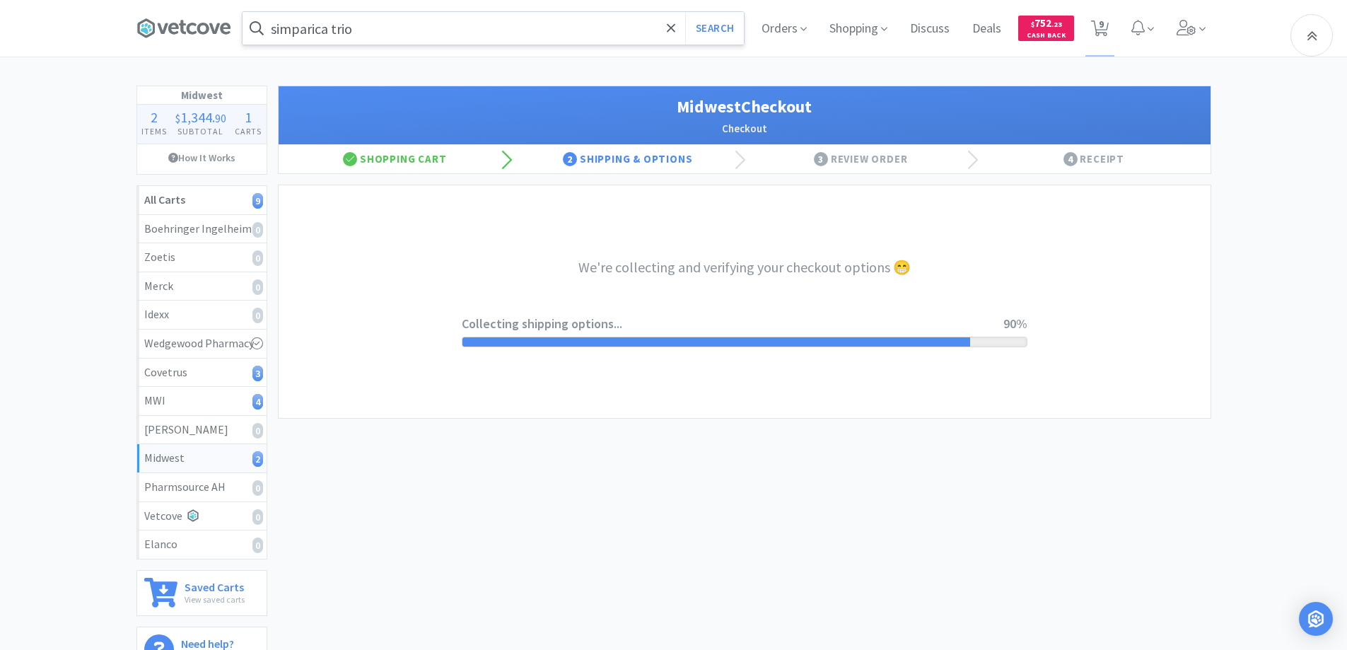
select select "3"
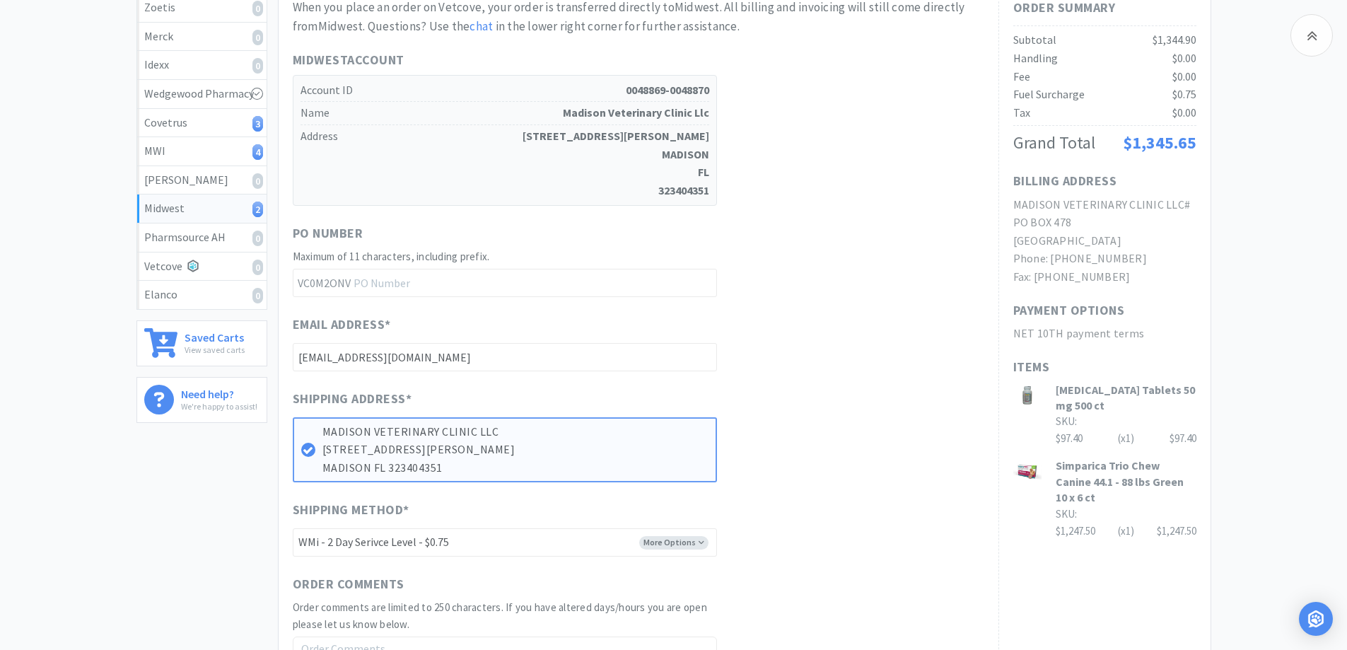
scroll to position [424, 0]
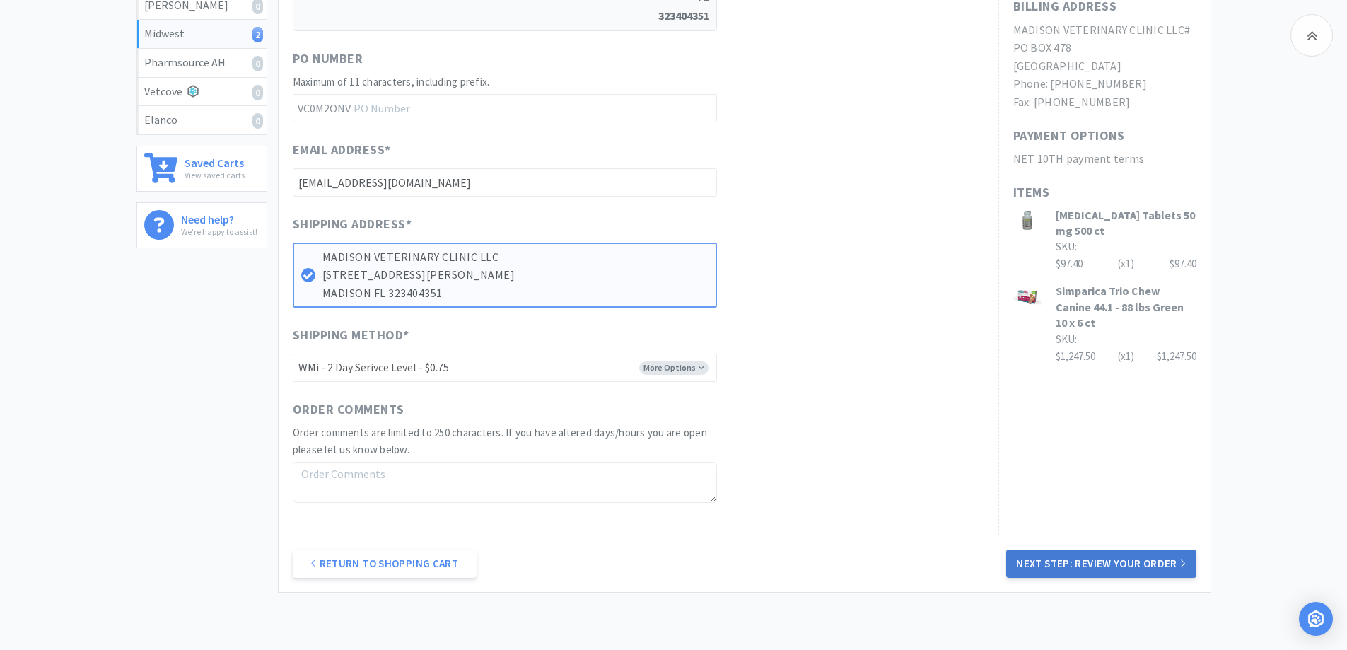
click at [1039, 564] on button "Next Step: Review Your Order" at bounding box center [1101, 564] width 190 height 28
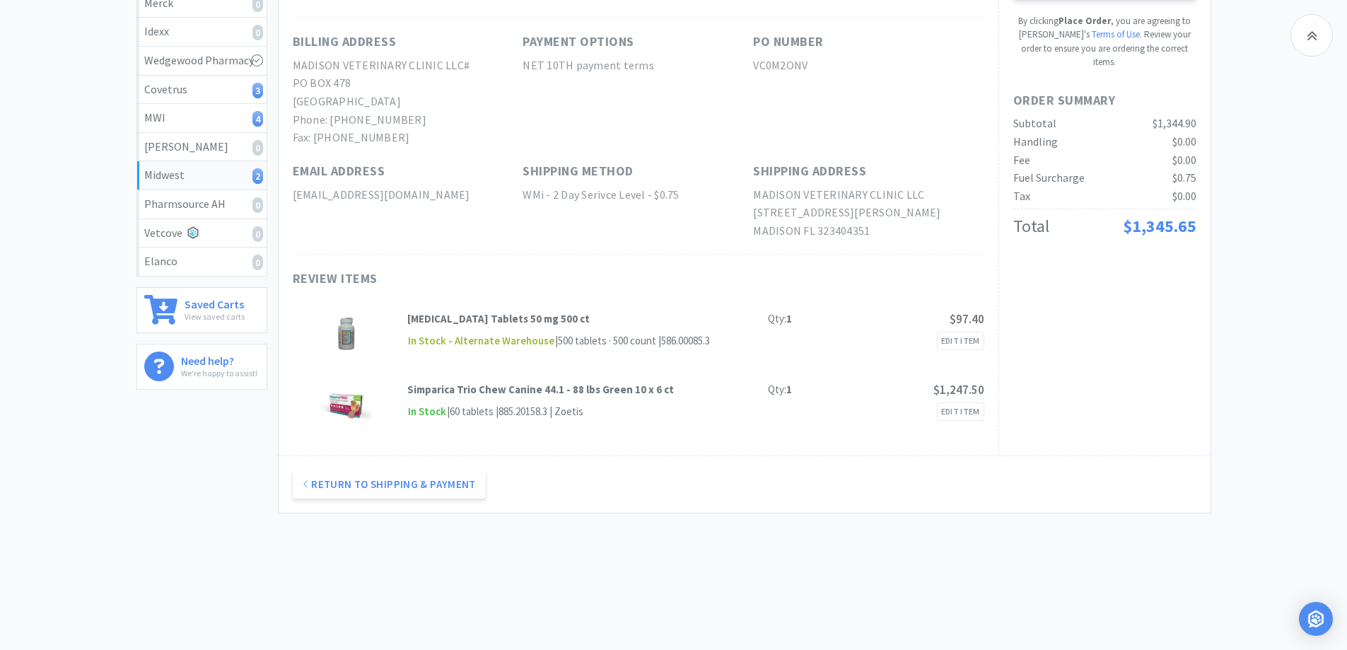
scroll to position [0, 0]
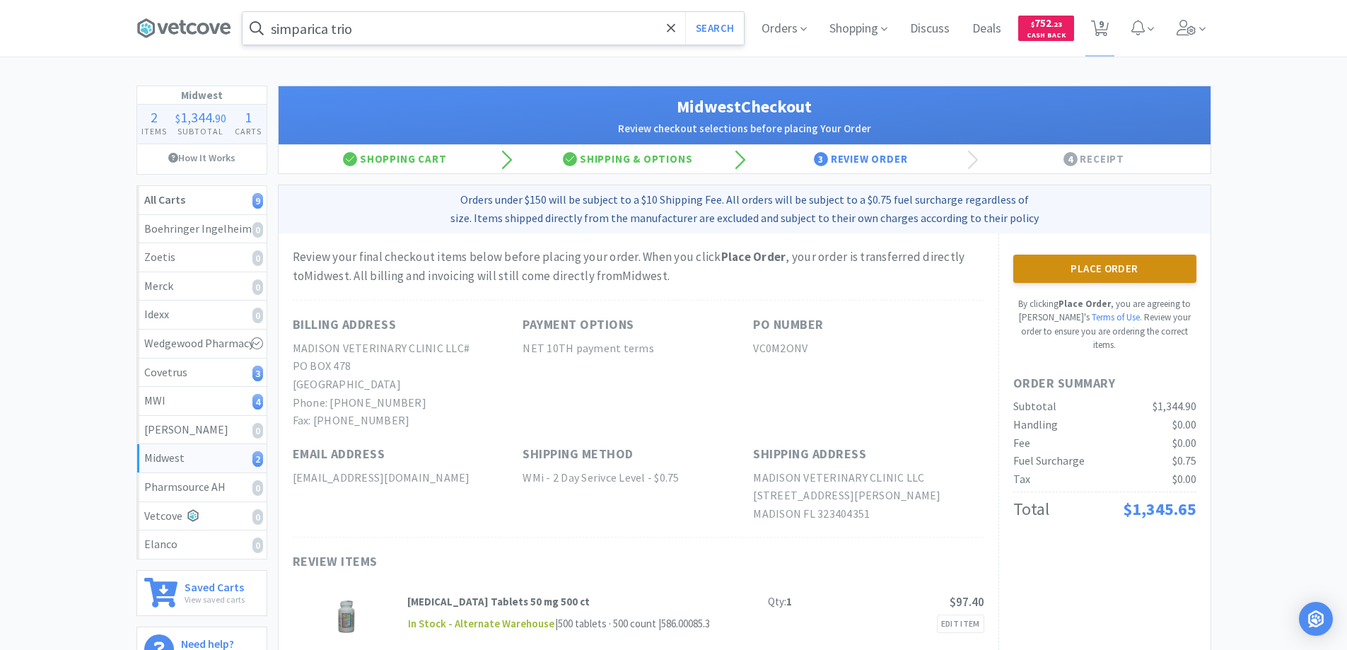
click at [1077, 267] on button "Place Order" at bounding box center [1104, 269] width 183 height 28
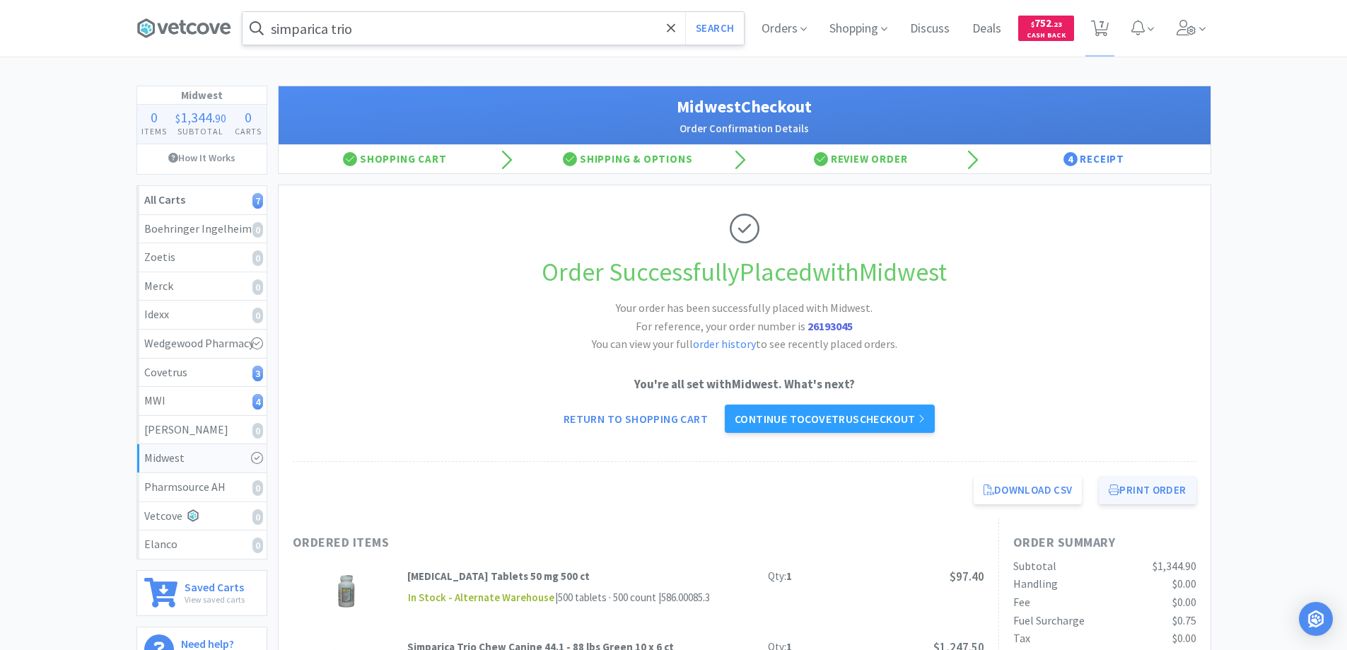
click at [1140, 491] on button "Print Order" at bounding box center [1147, 490] width 97 height 28
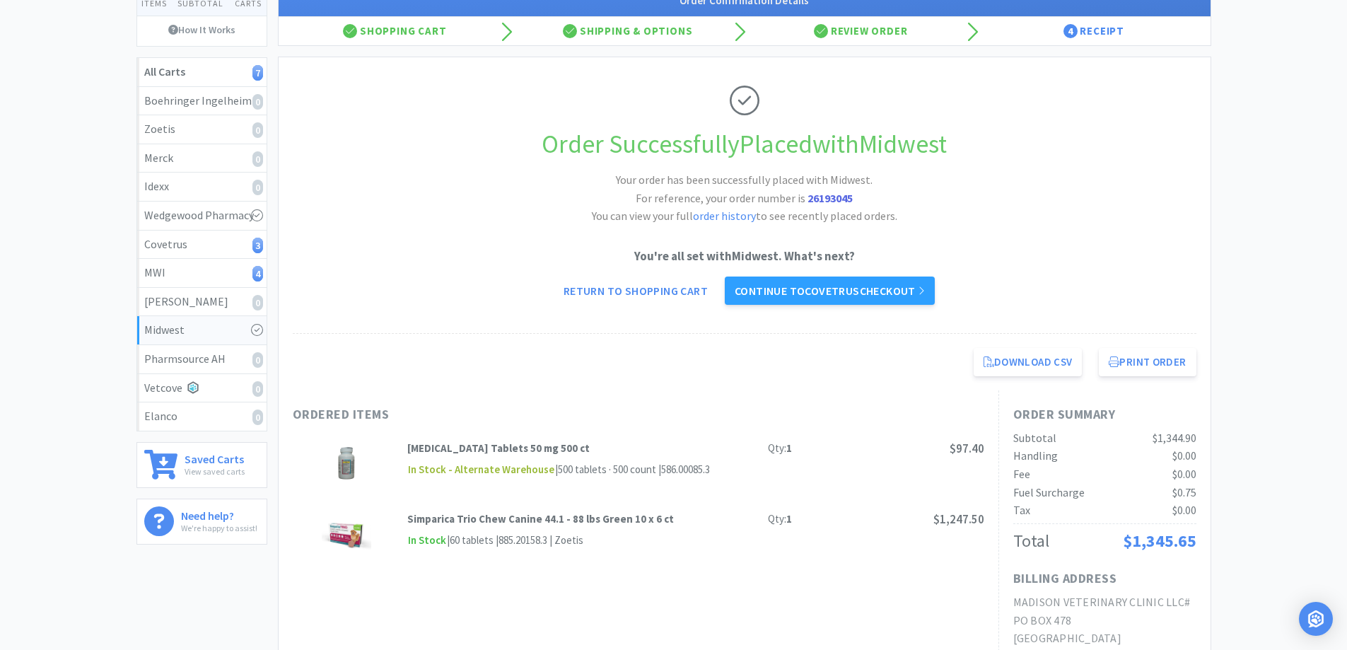
scroll to position [141, 0]
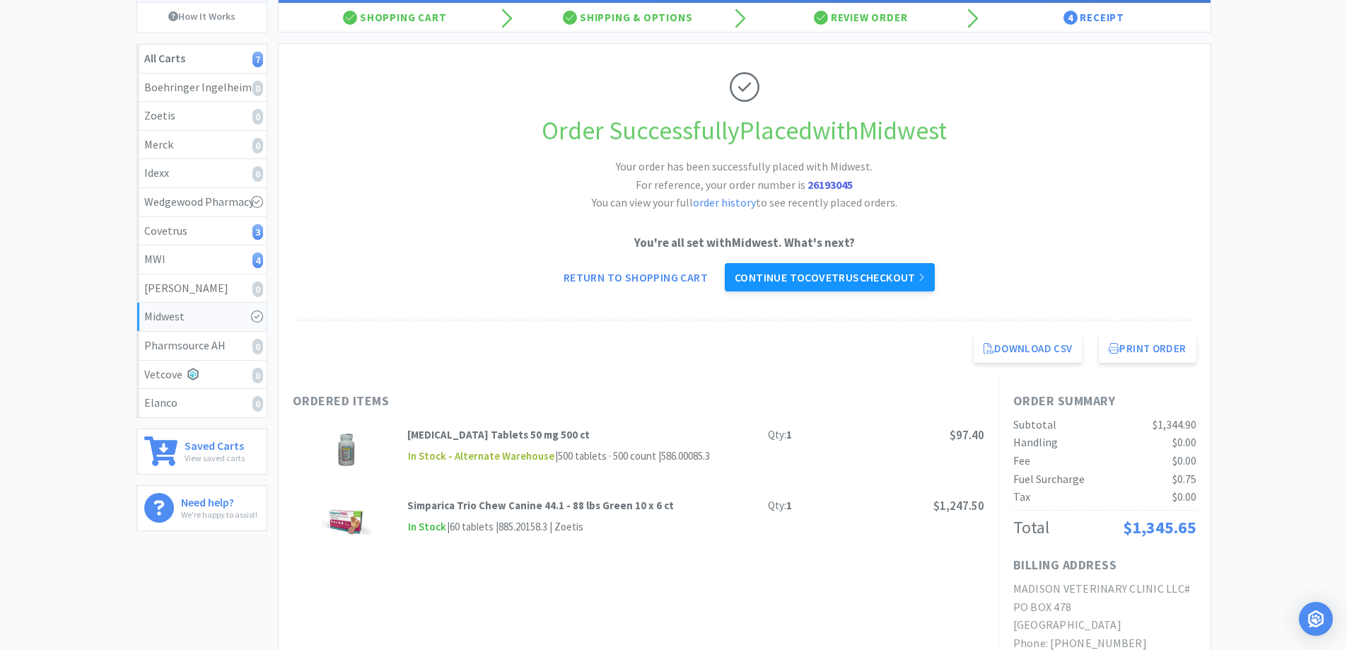
click at [810, 275] on link "Continue to Covetrus checkout" at bounding box center [830, 277] width 210 height 28
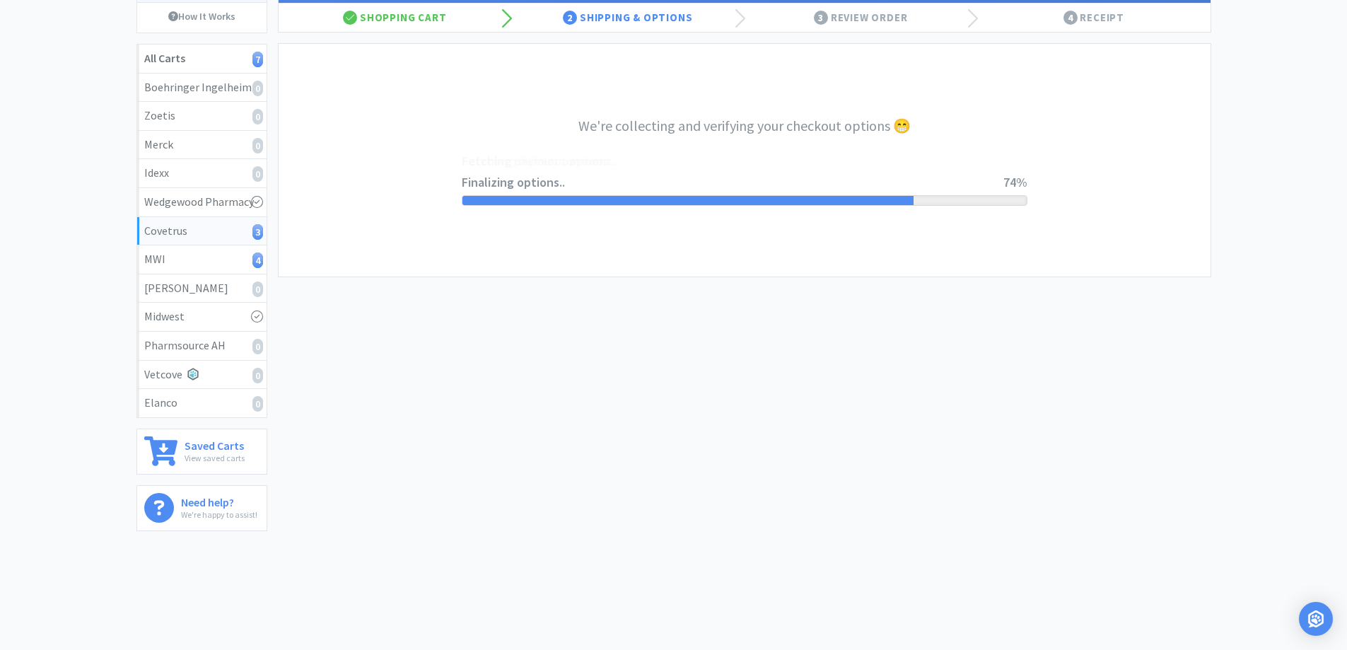
select select "ACCOUNT"
select select "cvt-standard-net"
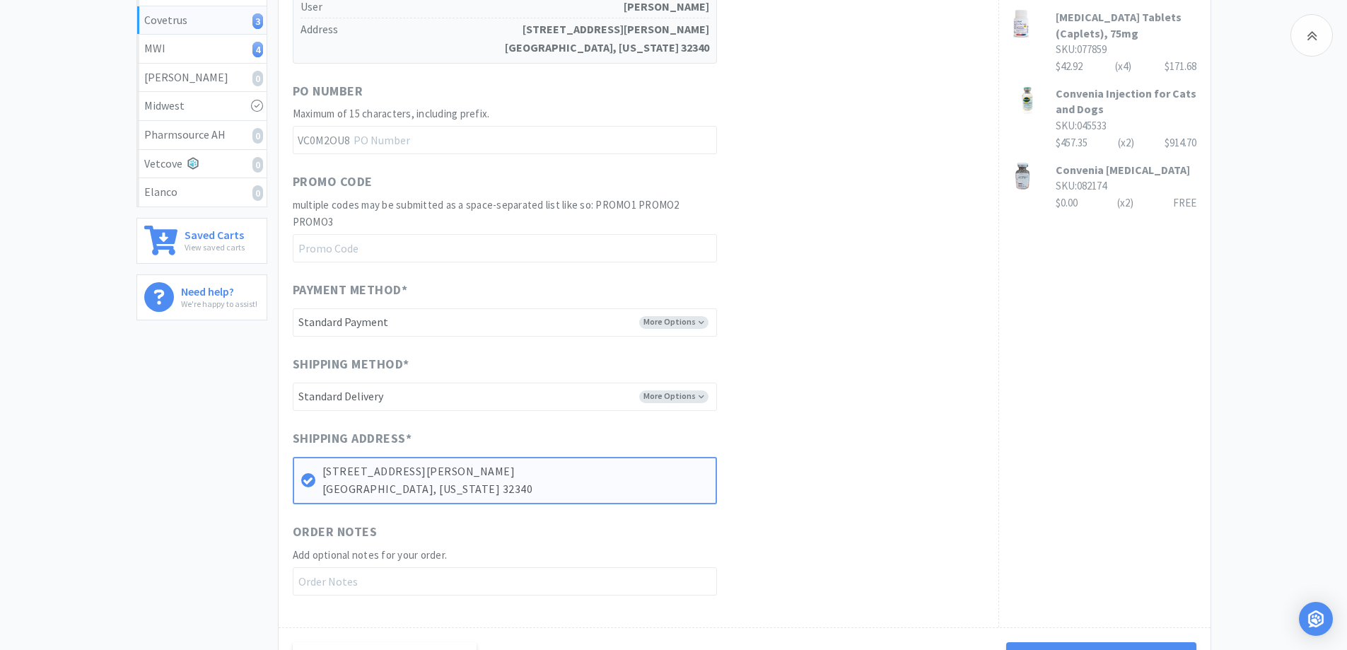
scroll to position [533, 0]
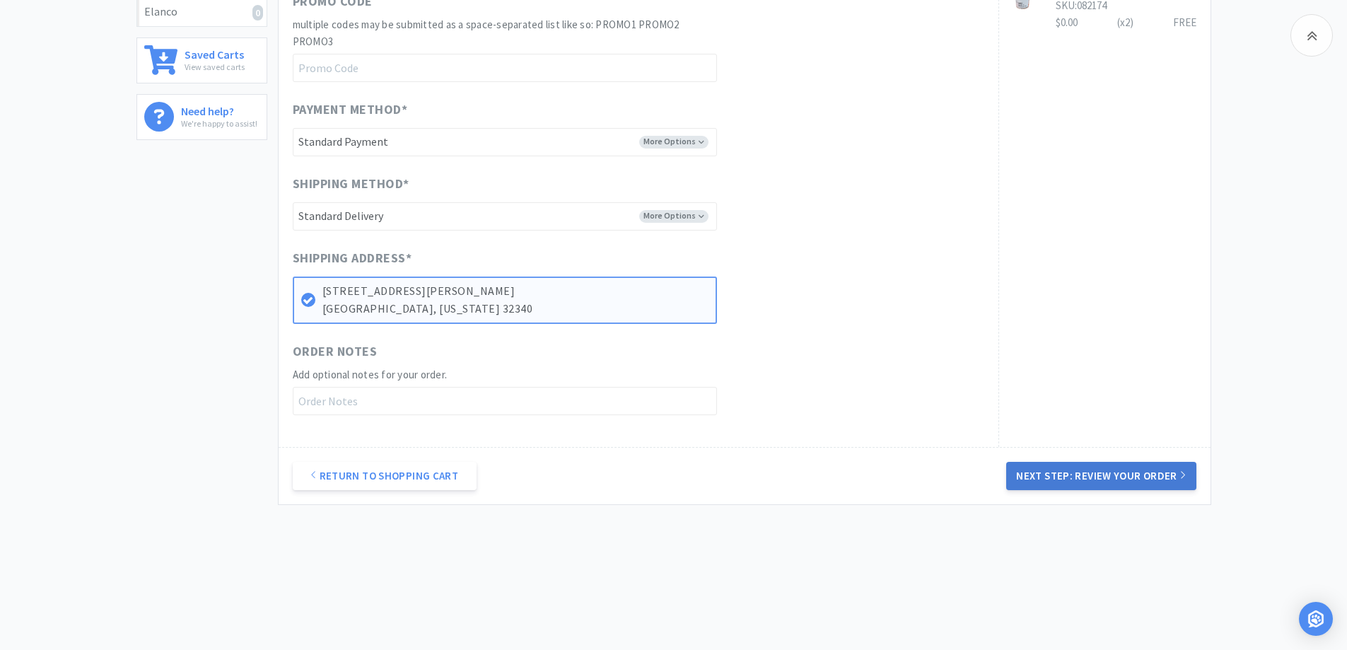
click at [1092, 472] on button "Next Step: Review Your Order" at bounding box center [1101, 476] width 190 height 28
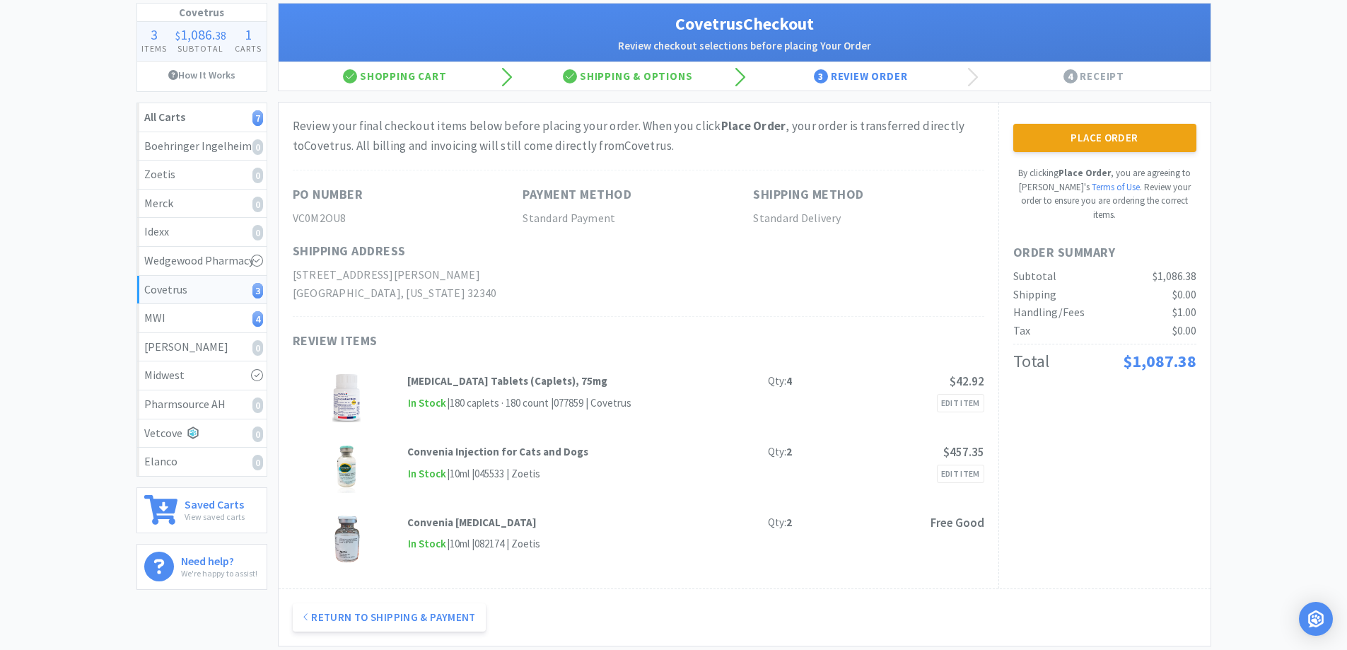
scroll to position [71, 0]
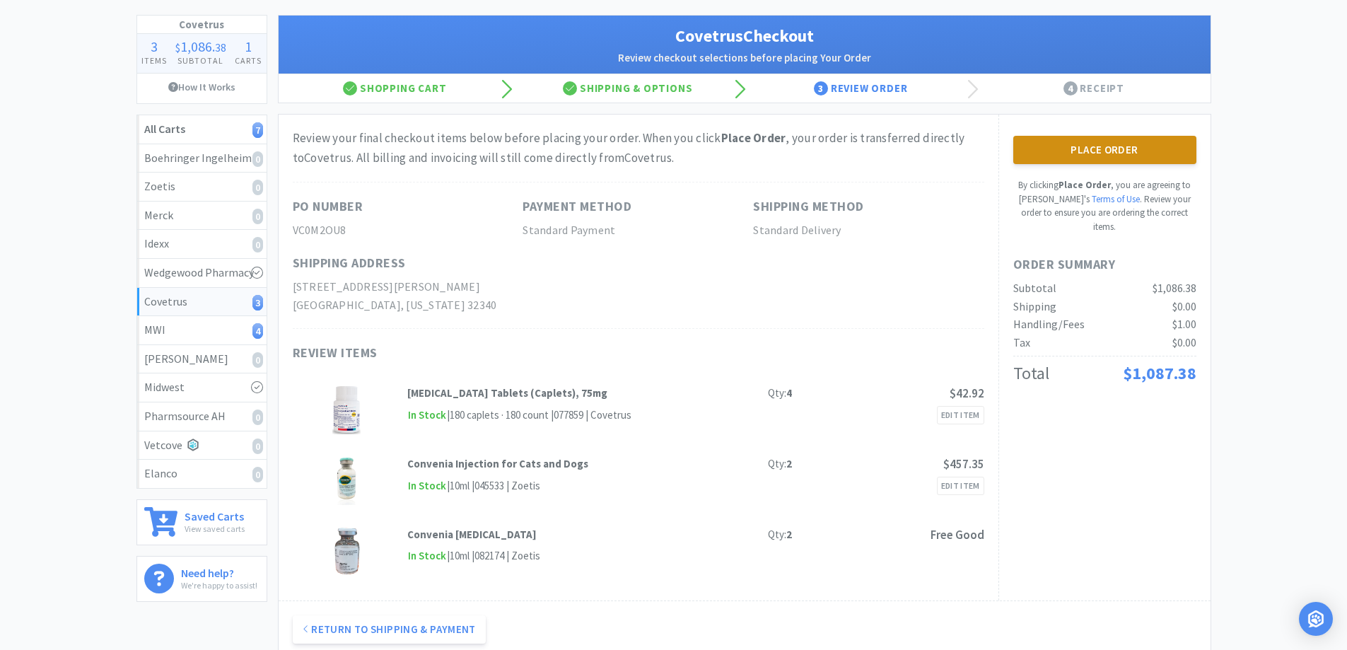
click at [1086, 146] on button "Place Order" at bounding box center [1104, 150] width 183 height 28
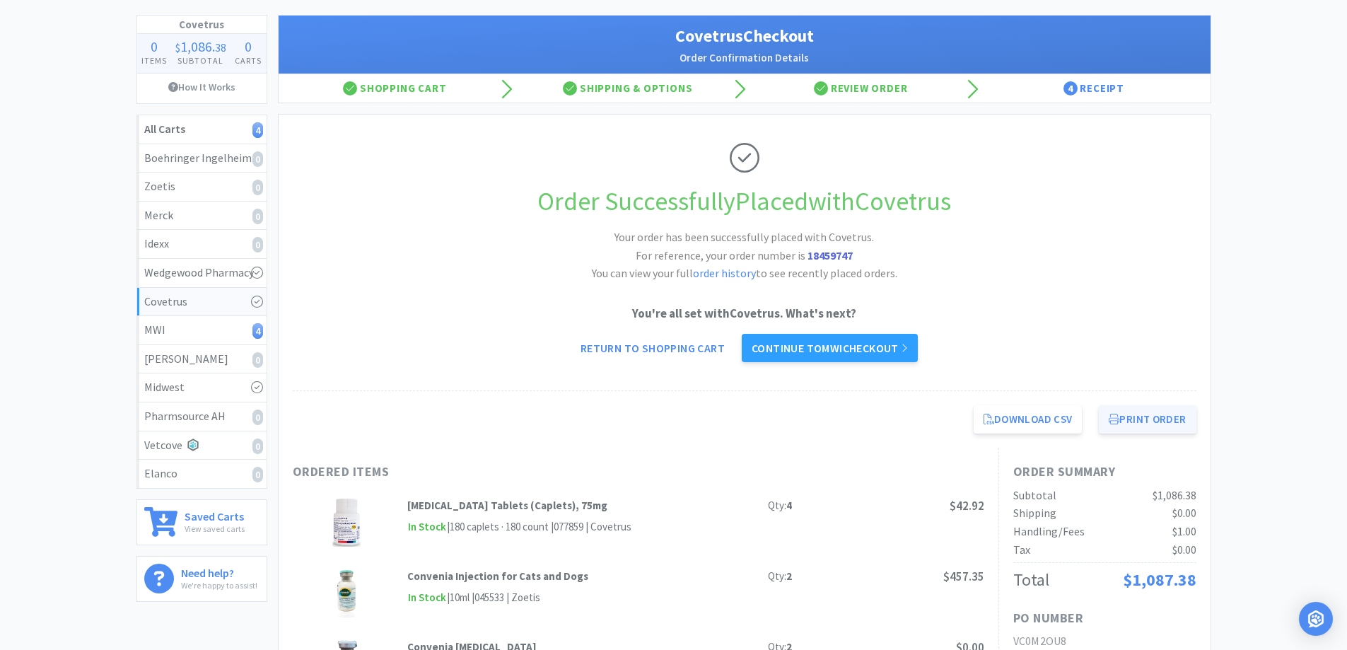
click at [1138, 418] on button "Print Order" at bounding box center [1147, 419] width 97 height 28
click at [810, 349] on link "Continue to MWI checkout" at bounding box center [830, 348] width 176 height 28
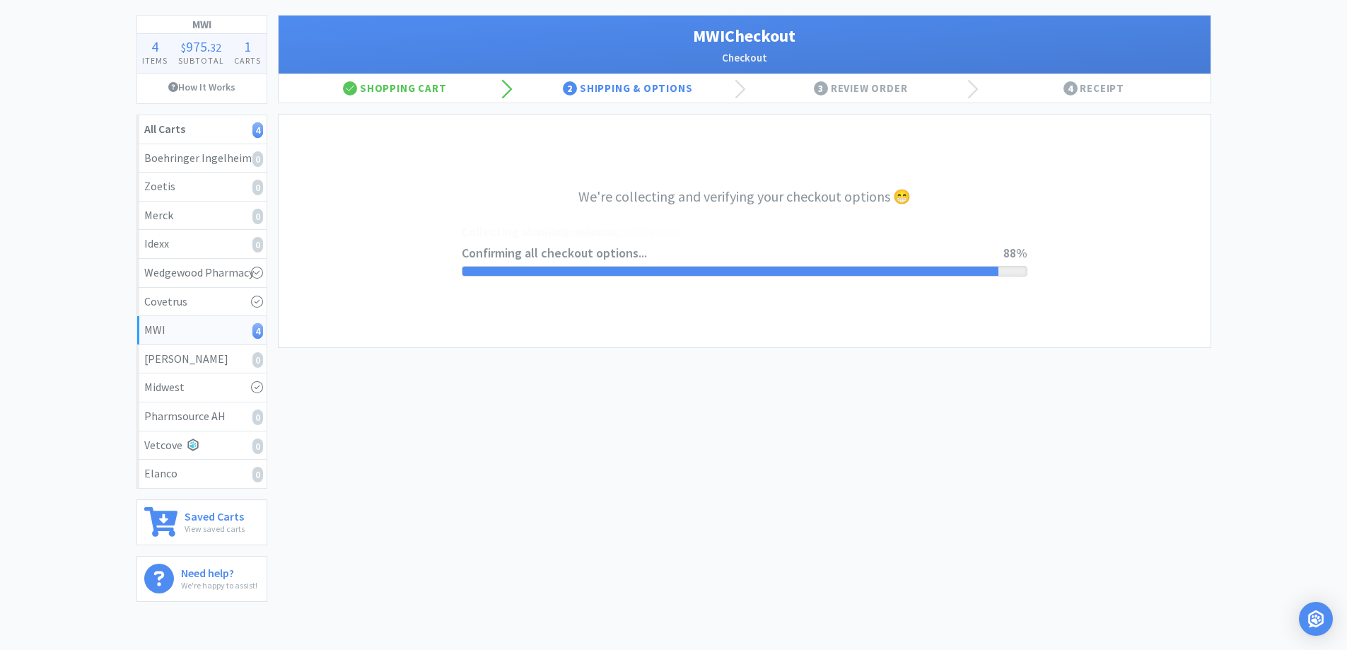
select select "STD_"
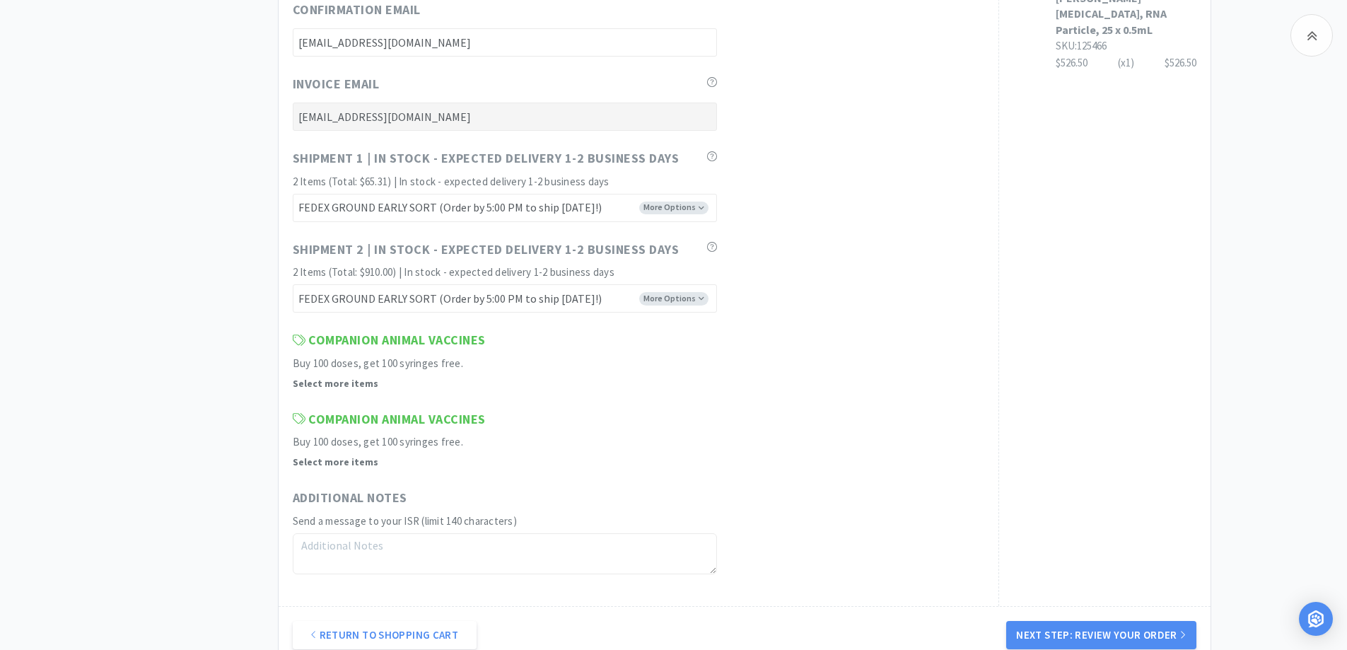
scroll to position [849, 0]
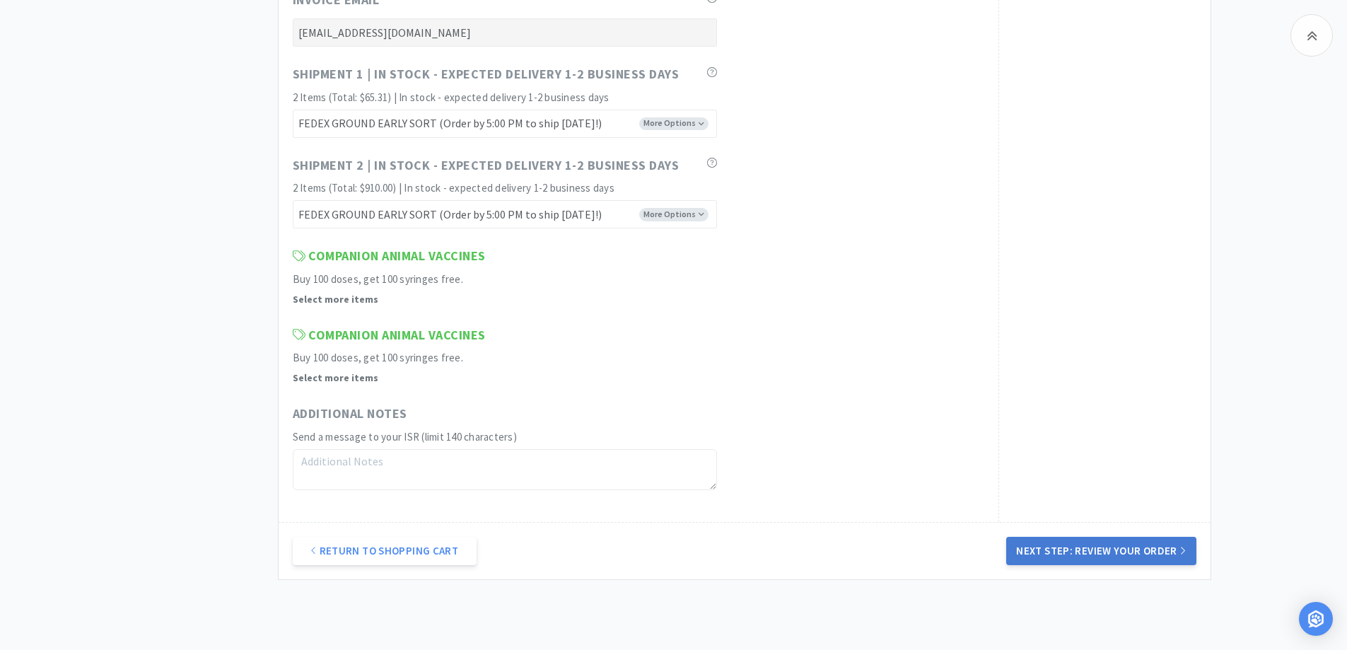
click at [1046, 545] on button "Next Step: Review Your Order" at bounding box center [1101, 551] width 190 height 28
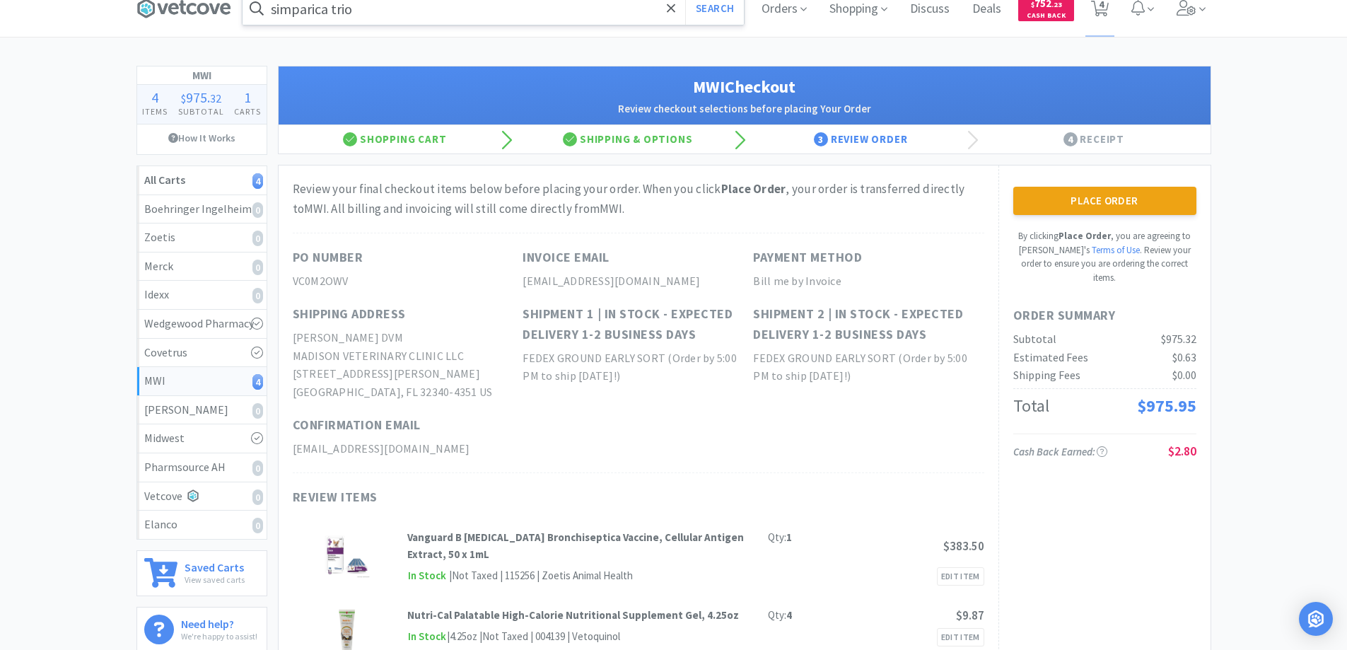
scroll to position [0, 0]
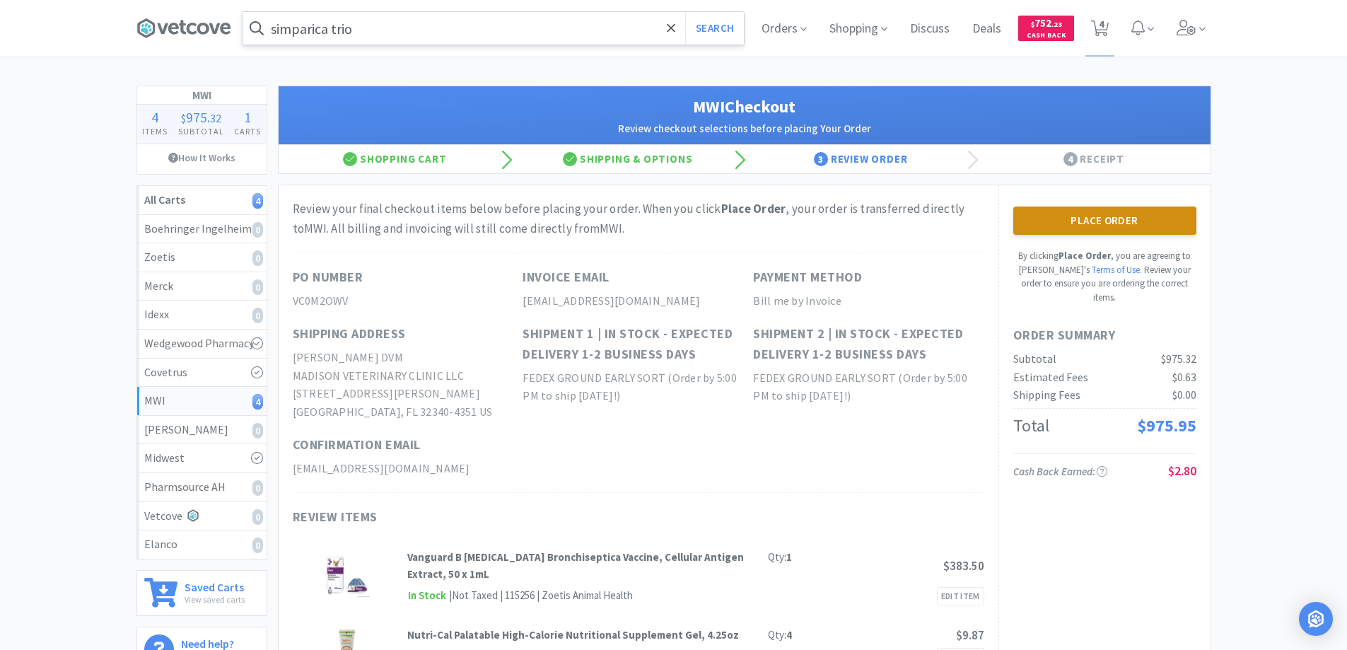
click at [1093, 217] on button "Place Order" at bounding box center [1104, 221] width 183 height 28
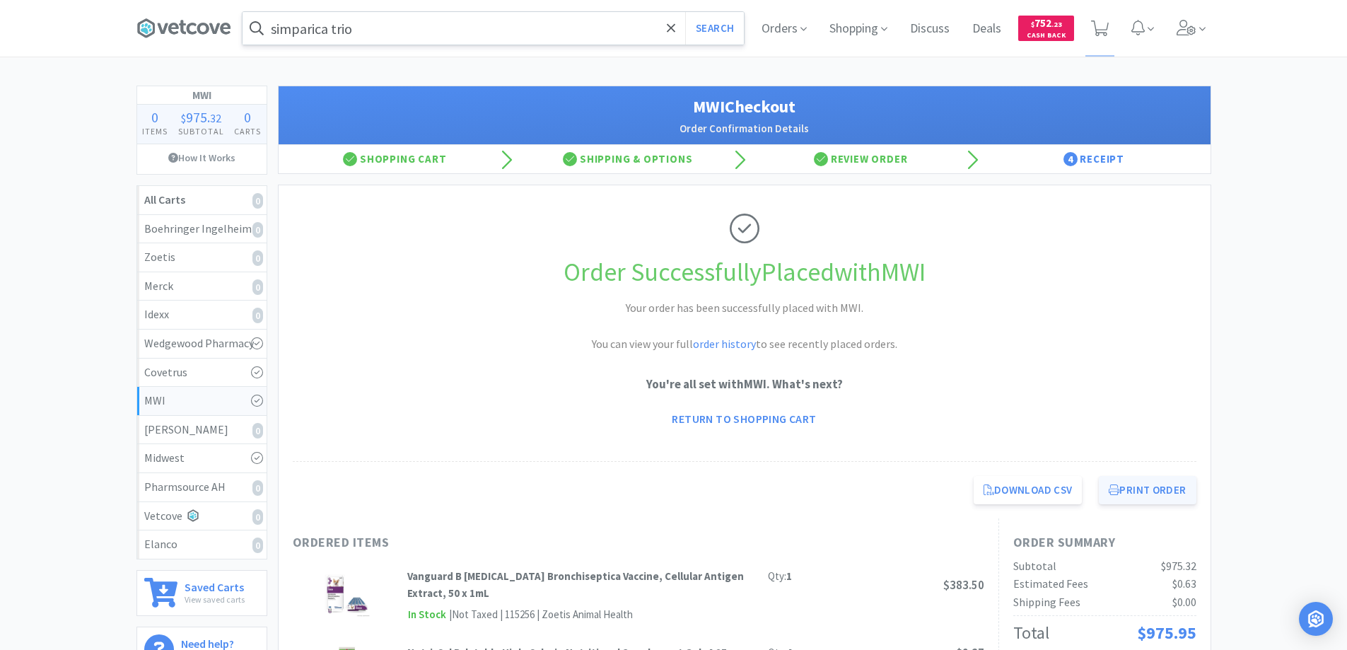
click at [1141, 490] on button "Print Order" at bounding box center [1147, 490] width 97 height 28
